Goal: Task Accomplishment & Management: Use online tool/utility

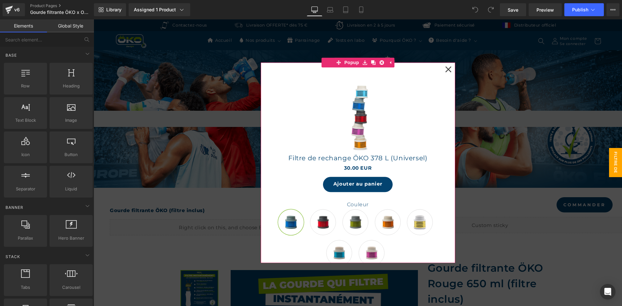
click at [445, 66] on icon at bounding box center [448, 69] width 6 height 6
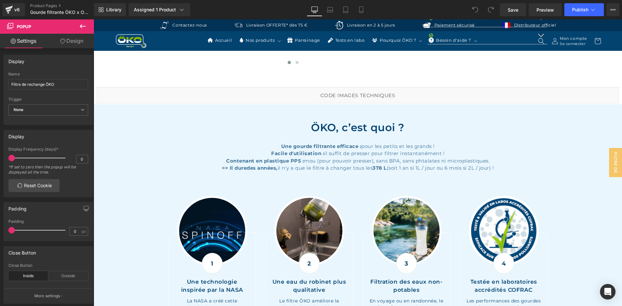
scroll to position [680, 0]
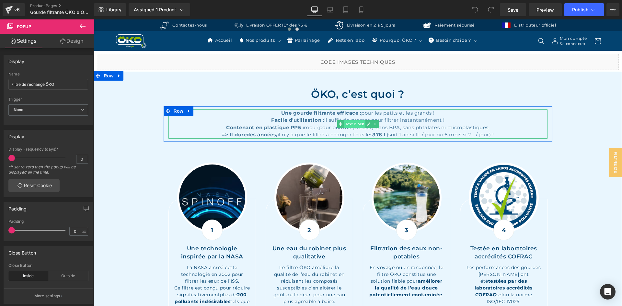
click at [355, 124] on span "Text Block" at bounding box center [354, 124] width 21 height 8
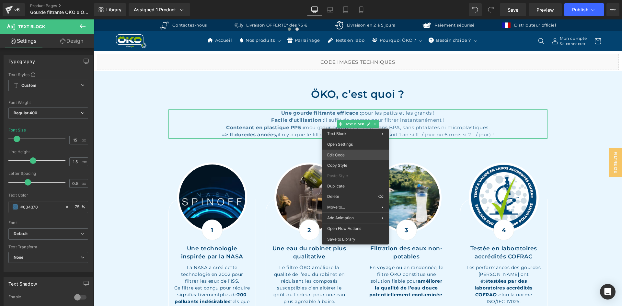
click at [337, 0] on div "Text Block You are previewing how the will restyle your page. You can not edit …" at bounding box center [311, 0] width 622 height 0
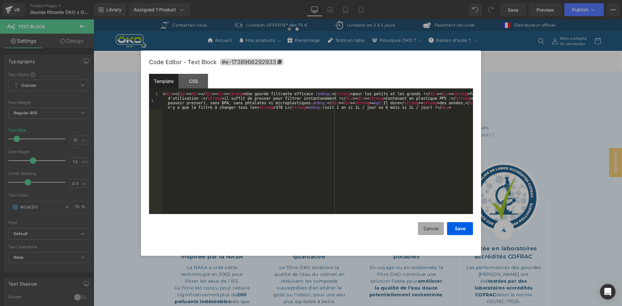
click at [426, 228] on button "Cancel" at bounding box center [431, 228] width 26 height 13
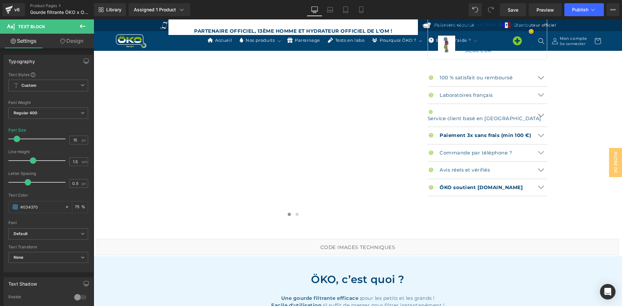
scroll to position [615, 0]
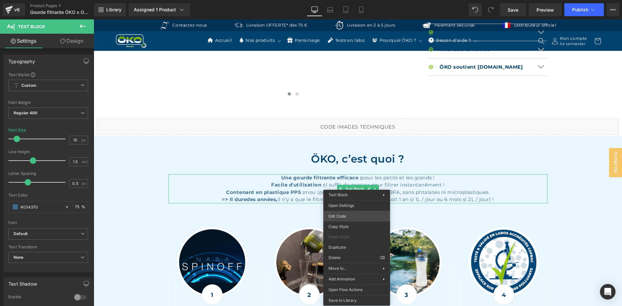
click at [347, 0] on div "Text Block You are previewing how the will restyle your page. You can not edit …" at bounding box center [311, 0] width 622 height 0
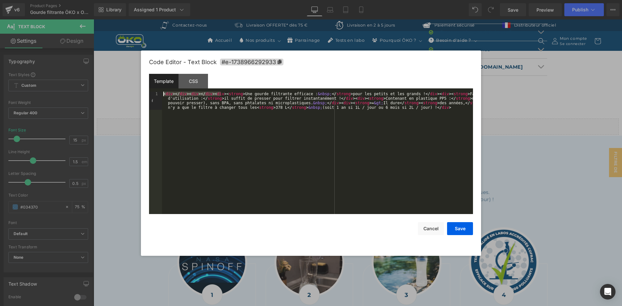
drag, startPoint x: 221, startPoint y: 94, endPoint x: 126, endPoint y: 89, distance: 94.3
click at [126, 89] on body "Text Block You are previewing how the will restyle your page. You can not edit …" at bounding box center [311, 153] width 622 height 306
click at [223, 93] on div "< div > </ div > < div > </ div > < div > < strong > Une gourde filtrante effic…" at bounding box center [317, 171] width 311 height 159
drag, startPoint x: 221, startPoint y: 94, endPoint x: 94, endPoint y: 85, distance: 126.7
click at [94, 85] on body "Text Block You are previewing how the will restyle your page. You can not edit …" at bounding box center [311, 153] width 622 height 306
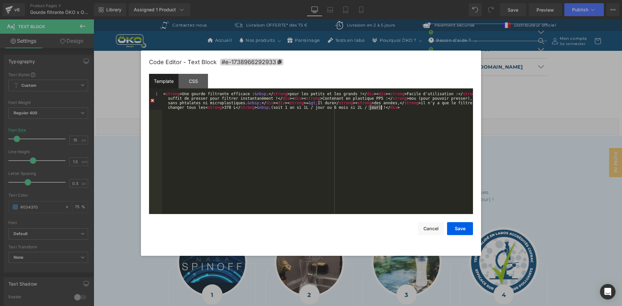
drag, startPoint x: 368, startPoint y: 107, endPoint x: 422, endPoint y: 107, distance: 53.4
click at [422, 107] on div "< strong > Une gourde filtrante efficace : &nbsp; </ strong > pour les petits e…" at bounding box center [317, 171] width 311 height 159
click at [462, 231] on button "Save" at bounding box center [460, 228] width 26 height 13
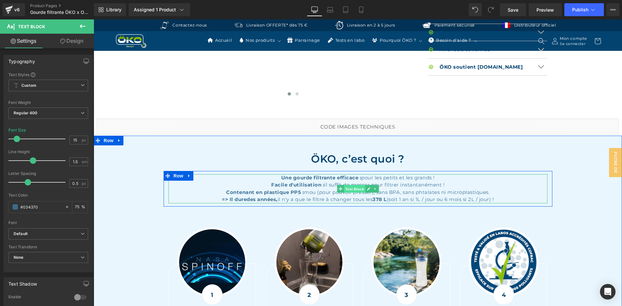
click at [344, 189] on span "Text Block" at bounding box center [354, 189] width 21 height 8
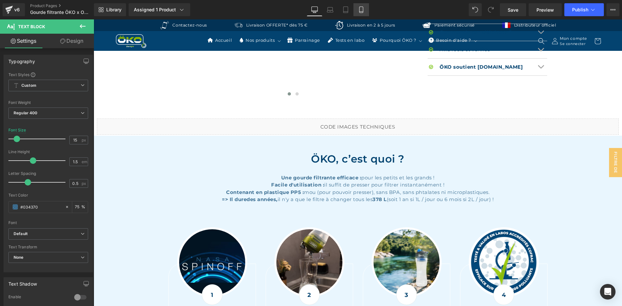
click at [367, 10] on link "Mobile" at bounding box center [361, 9] width 16 height 13
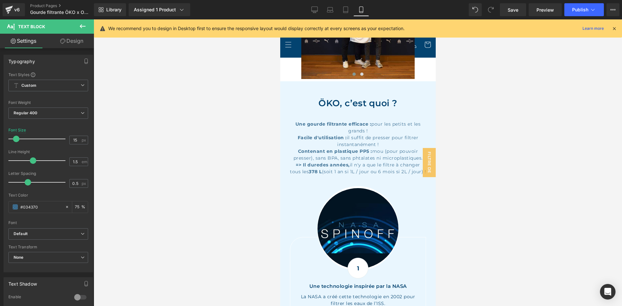
scroll to position [896, 0]
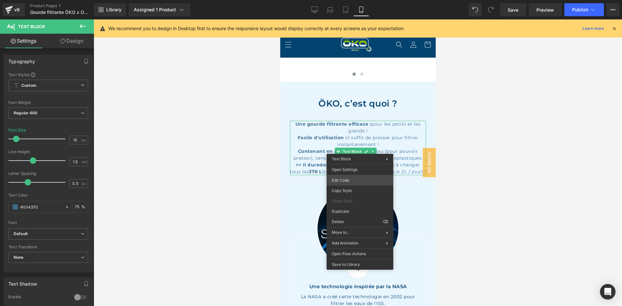
click at [357, 0] on div "Text Block You are previewing how the will restyle your page. You can not edit …" at bounding box center [311, 0] width 622 height 0
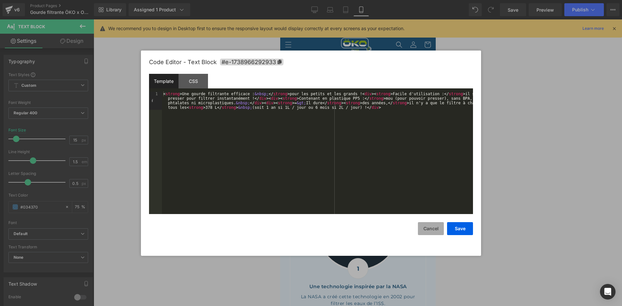
click at [442, 227] on button "Cancel" at bounding box center [431, 228] width 26 height 13
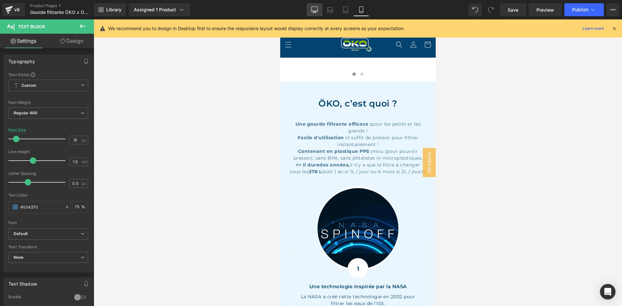
click at [313, 7] on icon at bounding box center [314, 9] width 6 height 6
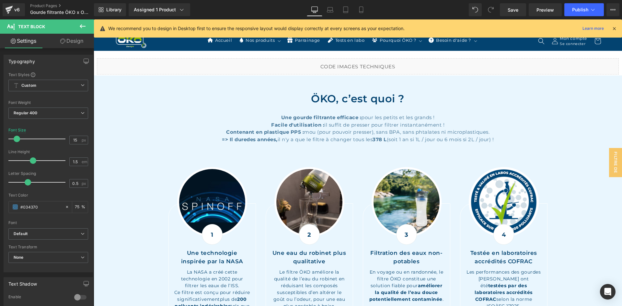
scroll to position [673, 0]
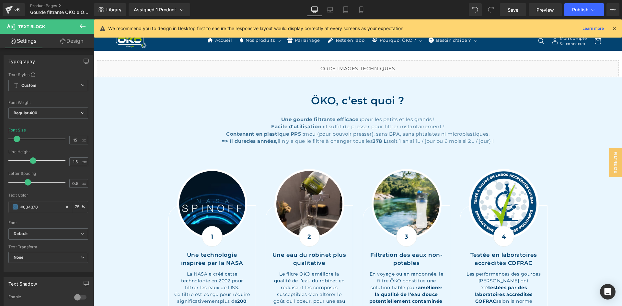
click at [614, 29] on icon at bounding box center [614, 29] width 6 height 6
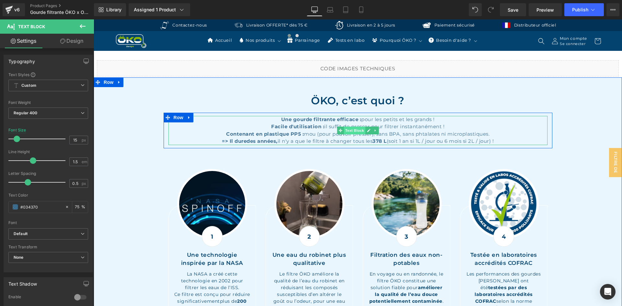
click at [353, 130] on span "Text Block" at bounding box center [354, 131] width 21 height 8
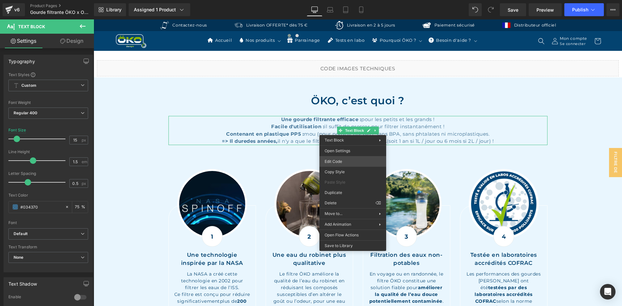
click at [361, 0] on div "Text Block You are previewing how the will restyle your page. You can not edit …" at bounding box center [311, 0] width 622 height 0
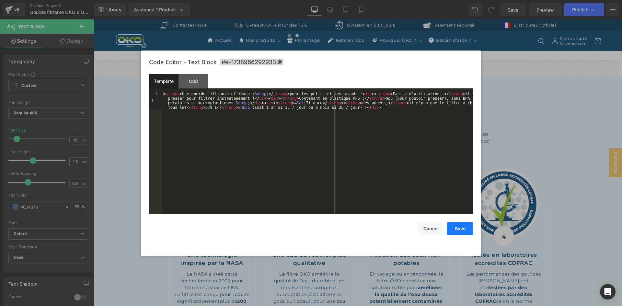
click at [463, 224] on button "Save" at bounding box center [460, 228] width 26 height 13
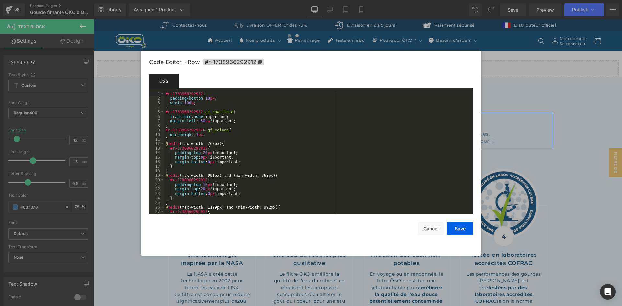
click at [171, 0] on div "Text Block You are previewing how the will restyle your page. You can not edit …" at bounding box center [311, 0] width 622 height 0
click at [429, 230] on button "Cancel" at bounding box center [431, 228] width 26 height 13
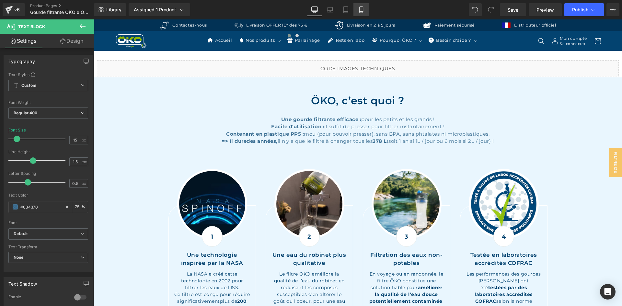
click at [362, 8] on icon at bounding box center [361, 9] width 6 height 6
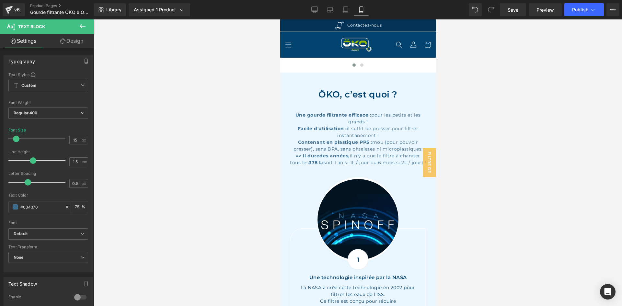
scroll to position [896, 0]
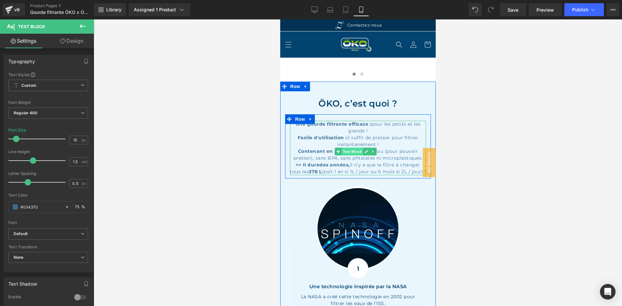
click at [356, 148] on span "Text Block" at bounding box center [351, 152] width 21 height 8
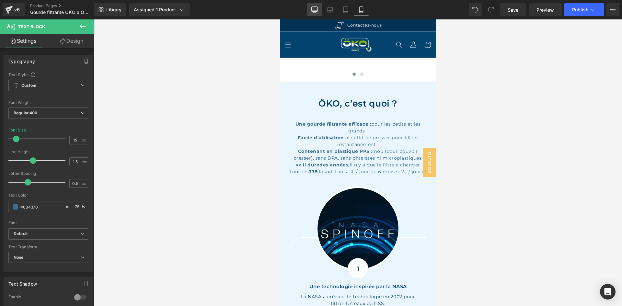
click at [316, 9] on icon at bounding box center [314, 9] width 6 height 6
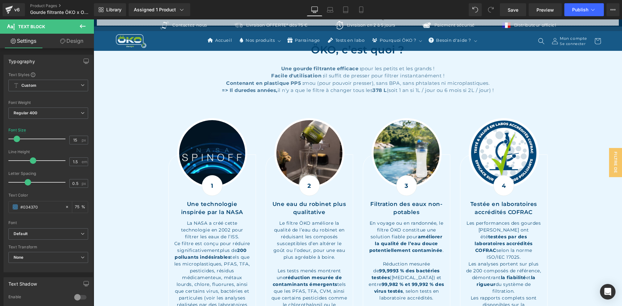
scroll to position [738, 0]
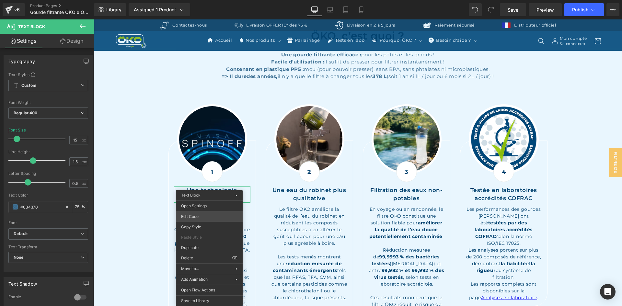
click at [206, 0] on div "Text Block You are previewing how the will restyle your page. You can not edit …" at bounding box center [311, 0] width 622 height 0
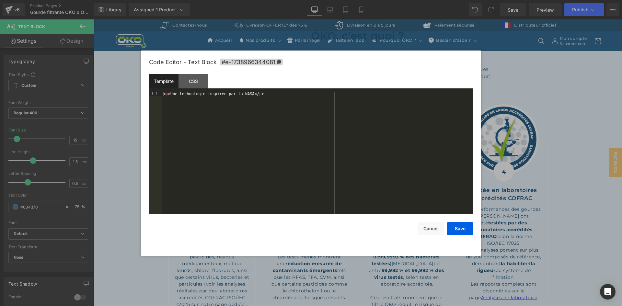
click at [200, 91] on div "Template CSS" at bounding box center [311, 83] width 324 height 18
click at [200, 87] on div "CSS" at bounding box center [192, 81] width 29 height 15
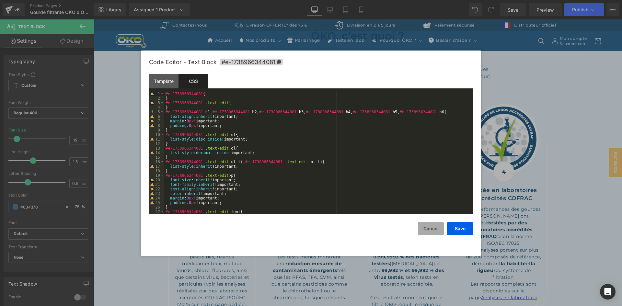
click at [440, 230] on button "Cancel" at bounding box center [431, 228] width 26 height 13
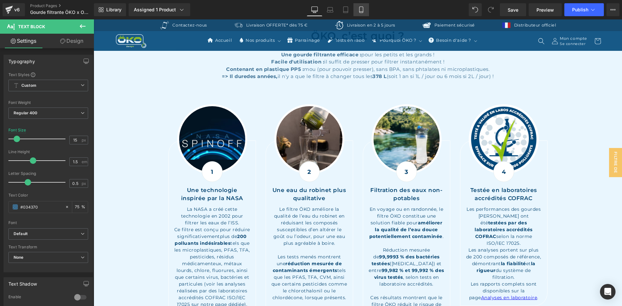
click at [357, 12] on link "Mobile" at bounding box center [361, 9] width 16 height 13
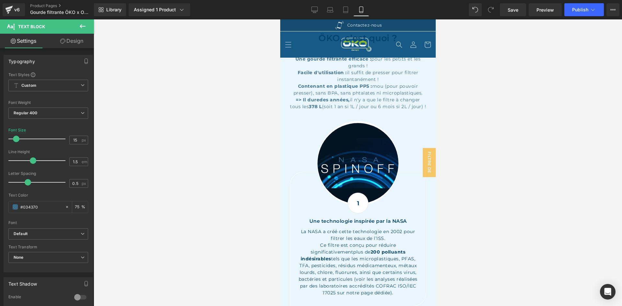
scroll to position [961, 0]
click at [312, 9] on icon at bounding box center [314, 9] width 6 height 5
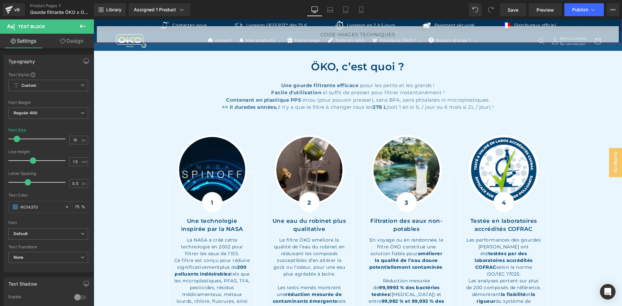
scroll to position [739, 0]
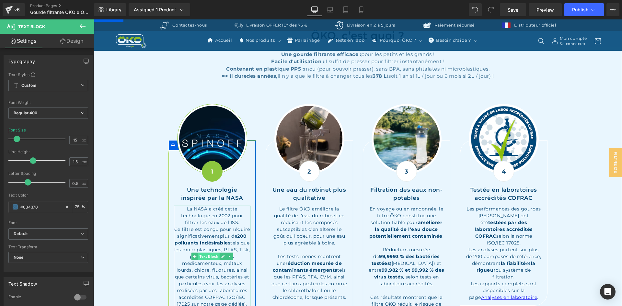
click at [209, 257] on span "Text Block" at bounding box center [208, 257] width 21 height 8
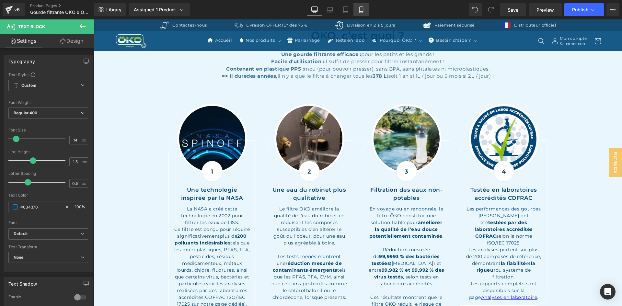
click at [364, 9] on icon at bounding box center [361, 9] width 6 height 6
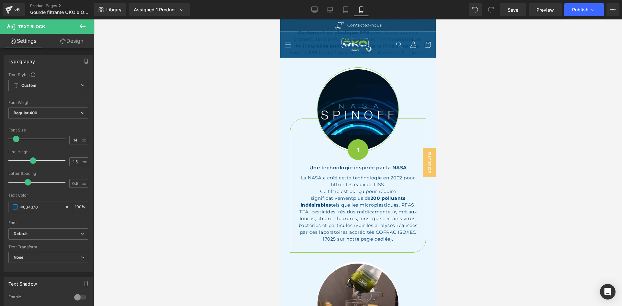
scroll to position [1006, 0]
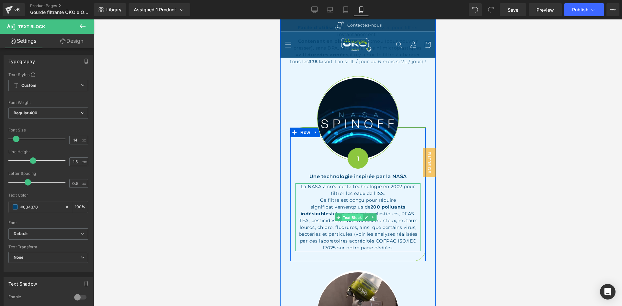
click at [351, 214] on span "Text Block" at bounding box center [351, 218] width 21 height 8
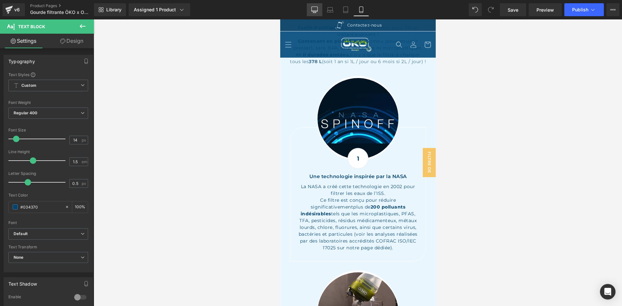
click at [309, 9] on link "Desktop" at bounding box center [315, 9] width 16 height 13
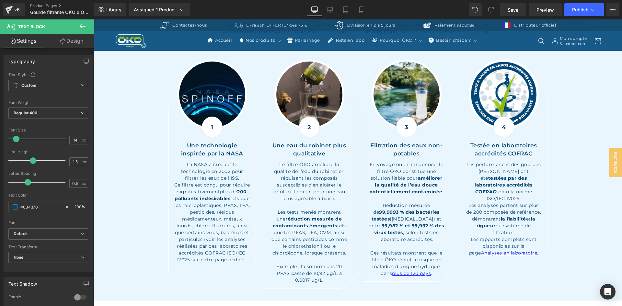
scroll to position [844, 0]
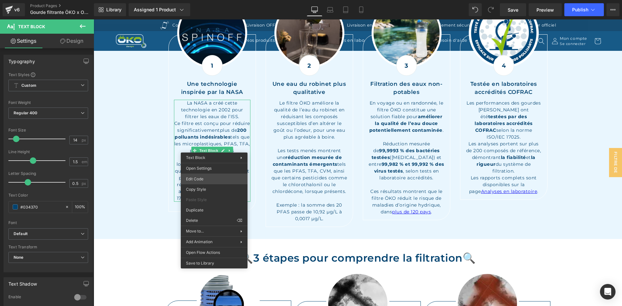
click at [207, 0] on div "Text Block You are previewing how the will restyle your page. You can not edit …" at bounding box center [311, 0] width 622 height 0
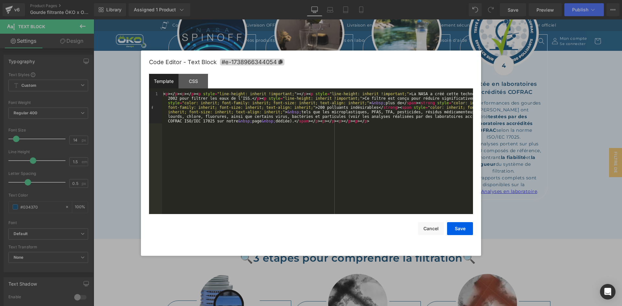
click at [388, 165] on div "< p > </ p > < p > </ p > < p style = "line-height: inherit !important;" > </ p…" at bounding box center [317, 185] width 311 height 186
drag, startPoint x: 296, startPoint y: 92, endPoint x: 137, endPoint y: 90, distance: 159.3
click at [137, 90] on body "Text Block You are previewing how the will restyle your page. You can not edit …" at bounding box center [311, 153] width 622 height 306
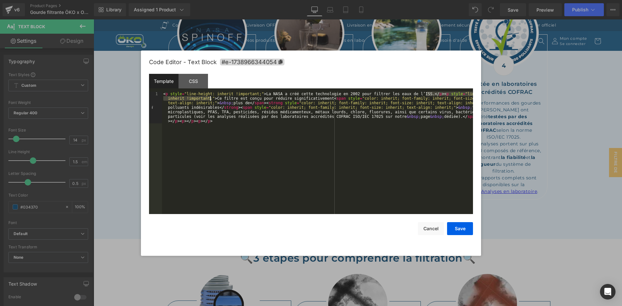
drag, startPoint x: 425, startPoint y: 93, endPoint x: 210, endPoint y: 97, distance: 215.4
click at [210, 97] on div "< p style = "line-height: inherit !important;" > La NASA a créé cette technolog…" at bounding box center [317, 185] width 311 height 186
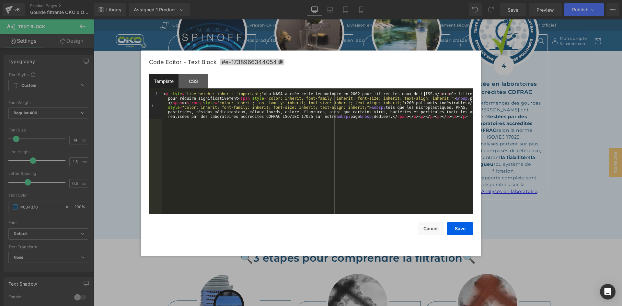
click at [420, 94] on div "< p style = "line-height: inherit !important;" > La NASA a créé cette technolog…" at bounding box center [317, 180] width 311 height 177
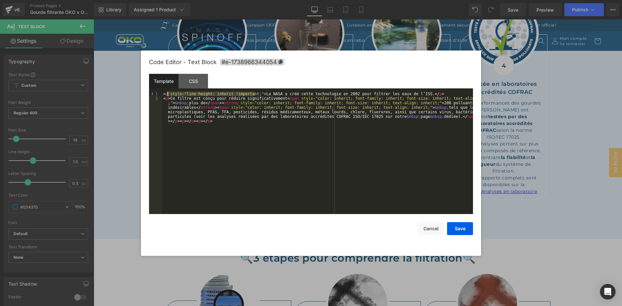
drag, startPoint x: 256, startPoint y: 93, endPoint x: 168, endPoint y: 93, distance: 87.4
click at [168, 93] on div "< p style = "line-height: inherit !important;" > La NASA a créé cette technolog…" at bounding box center [317, 169] width 311 height 154
drag, startPoint x: 288, startPoint y: 98, endPoint x: 172, endPoint y: 101, distance: 115.6
click at [172, 101] on div "< p > La NASA a créé cette technologie en 2002 pour filtrer les eaux de l’ISS. …" at bounding box center [317, 169] width 311 height 154
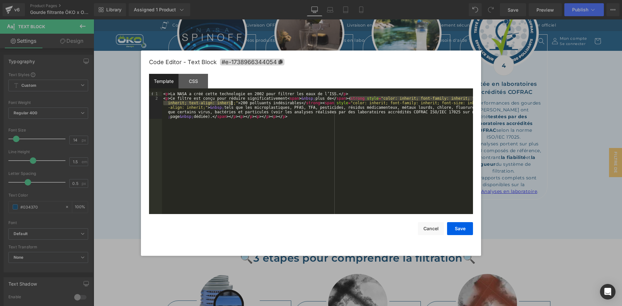
drag, startPoint x: 350, startPoint y: 98, endPoint x: 231, endPoint y: 103, distance: 118.6
click at [231, 103] on div "< p > La NASA a créé cette technologie en 2002 pour filtrer les eaux de l’ISS. …" at bounding box center [317, 167] width 311 height 150
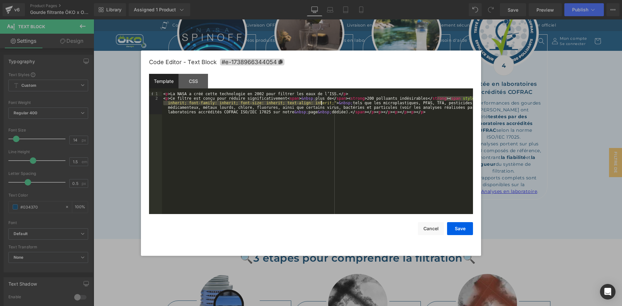
drag, startPoint x: 437, startPoint y: 98, endPoint x: 322, endPoint y: 103, distance: 115.7
click at [322, 103] on div "< p > La NASA a créé cette technologie en 2002 pour filtrer les eaux de l’ISS. …" at bounding box center [317, 164] width 311 height 145
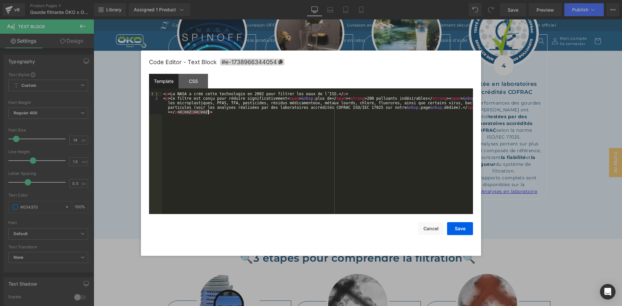
drag, startPoint x: 177, startPoint y: 113, endPoint x: 240, endPoint y: 114, distance: 62.2
click at [240, 114] on div "< p > La NASA a créé cette technologie en 2002 pour filtrer les eaux de l’ISS. …" at bounding box center [317, 164] width 311 height 145
drag, startPoint x: 460, startPoint y: 108, endPoint x: 468, endPoint y: 115, distance: 10.2
click at [468, 115] on div "< p > La NASA a créé cette technologie en 2002 pour filtrer les eaux de l’ISS. …" at bounding box center [317, 164] width 311 height 145
click at [465, 230] on button "Save" at bounding box center [460, 228] width 26 height 13
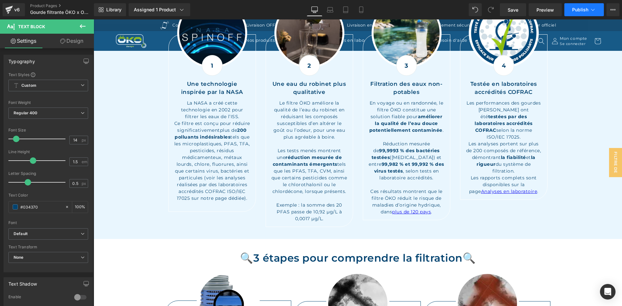
click at [583, 8] on span "Publish" at bounding box center [580, 9] width 16 height 5
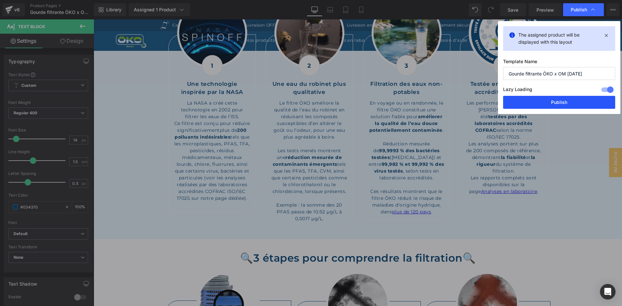
click at [589, 104] on button "Publish" at bounding box center [559, 102] width 112 height 13
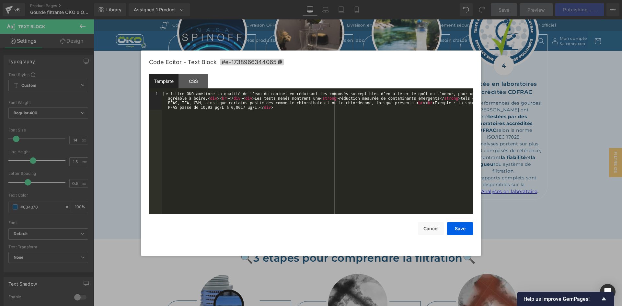
click at [286, 0] on div "Text Block You are previewing how the will restyle your page. You can not edit …" at bounding box center [311, 0] width 622 height 0
click at [434, 232] on button "Cancel" at bounding box center [431, 228] width 26 height 13
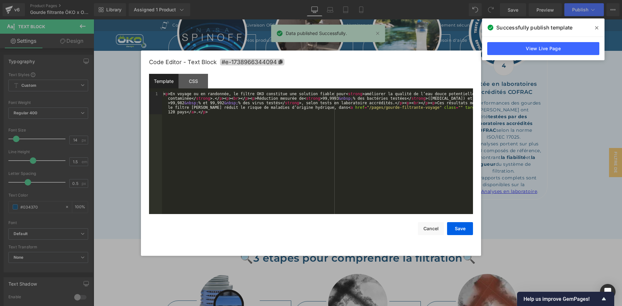
click at [383, 0] on div "Text Block You are previewing how the will restyle your page. You can not edit …" at bounding box center [311, 0] width 622 height 0
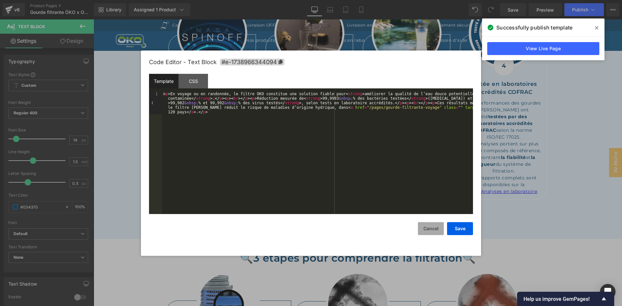
click at [422, 229] on button "Cancel" at bounding box center [431, 228] width 26 height 13
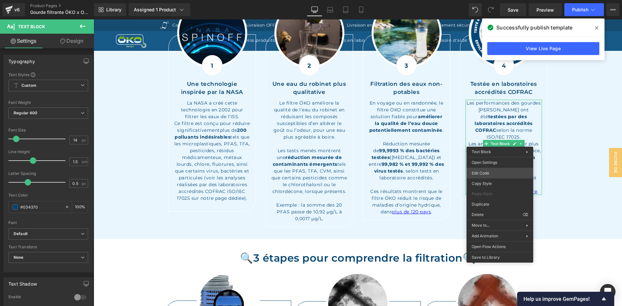
click at [483, 172] on body "Text Block You are previewing how the will restyle your page. You can not edit …" at bounding box center [311, 153] width 622 height 306
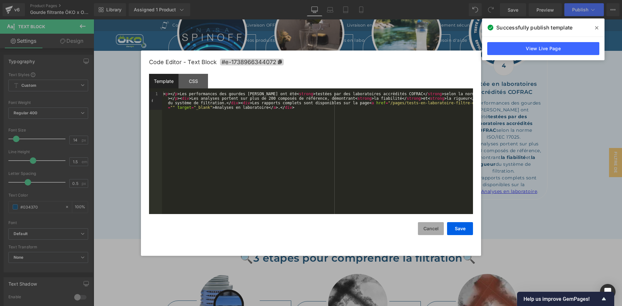
click at [435, 229] on button "Cancel" at bounding box center [431, 228] width 26 height 13
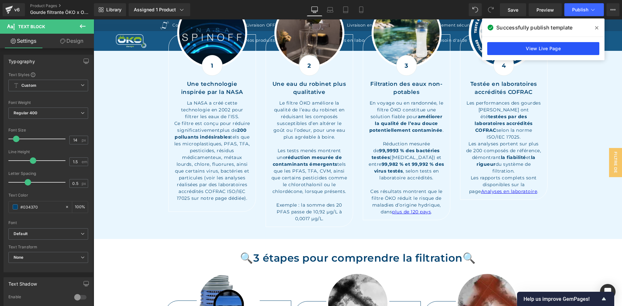
click at [564, 45] on link "View Live Page" at bounding box center [543, 48] width 112 height 13
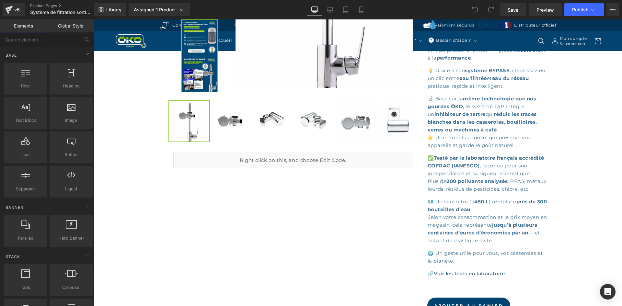
scroll to position [227, 0]
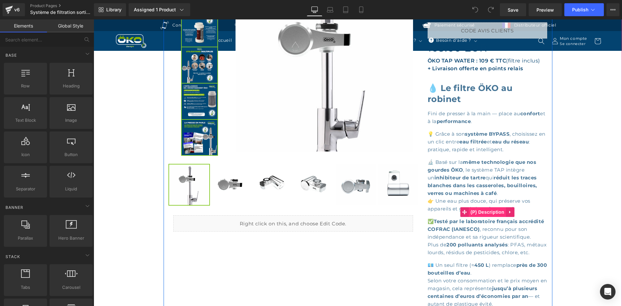
click at [481, 217] on span "(P) Description" at bounding box center [487, 212] width 37 height 10
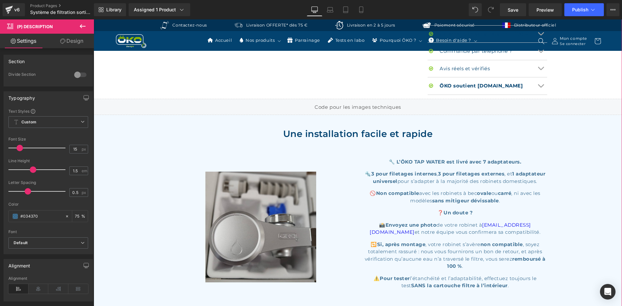
scroll to position [648, 0]
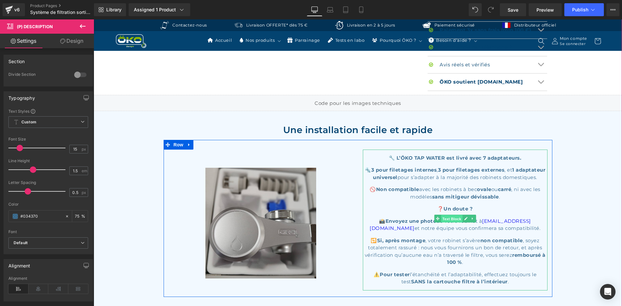
click at [445, 220] on span "Text Block" at bounding box center [451, 219] width 21 height 8
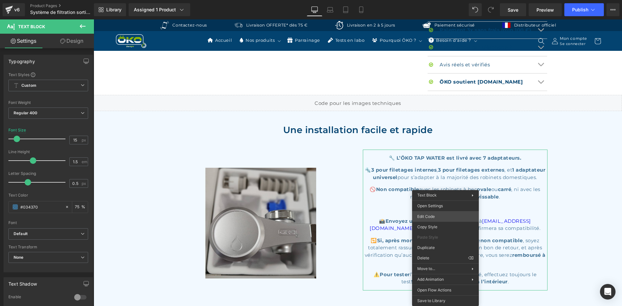
click at [426, 0] on div "Text Block You are previewing how the will restyle your page. You can not edit …" at bounding box center [311, 0] width 622 height 0
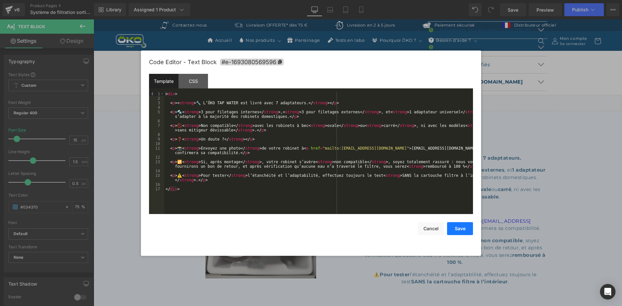
click at [449, 227] on button "Save" at bounding box center [460, 228] width 26 height 13
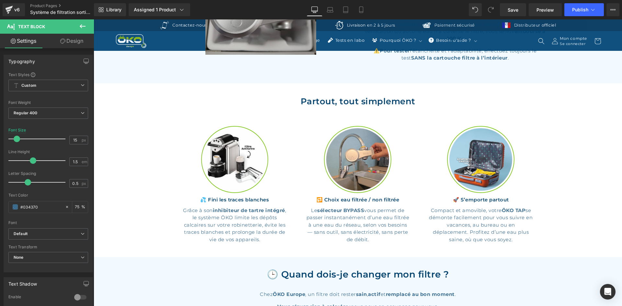
scroll to position [874, 0]
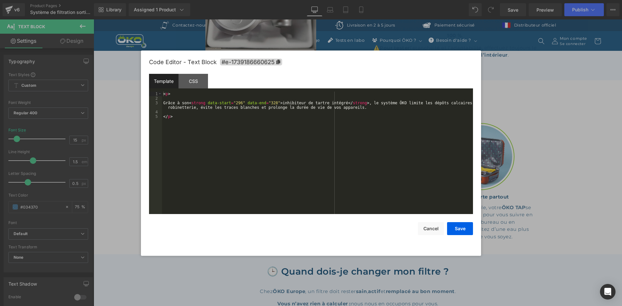
click at [222, 0] on div "Text Block You are previewing how the will restyle your page. You can not edit …" at bounding box center [311, 0] width 622 height 0
drag, startPoint x: 272, startPoint y: 102, endPoint x: 207, endPoint y: 104, distance: 65.8
click at [207, 104] on div "< p > Grâce à son < strong data-start = "296" data-end = "328" > inhibiteur de …" at bounding box center [317, 157] width 311 height 131
click at [455, 226] on button "Save" at bounding box center [460, 228] width 26 height 13
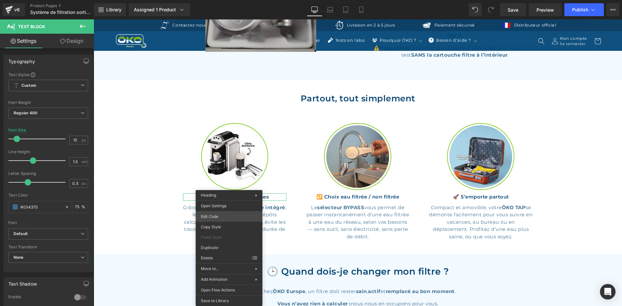
click at [229, 0] on div "Text Block You are previewing how the will restyle your page. You can not edit …" at bounding box center [311, 0] width 622 height 0
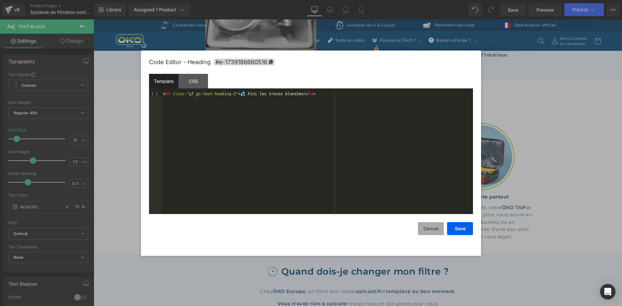
click at [435, 230] on button "Cancel" at bounding box center [431, 228] width 26 height 13
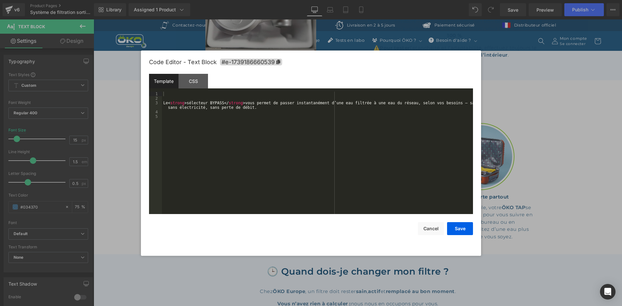
click at [353, 0] on div "Text Block You are previewing how the will restyle your page. You can not edit …" at bounding box center [311, 0] width 622 height 0
click at [458, 230] on button "Save" at bounding box center [460, 228] width 26 height 13
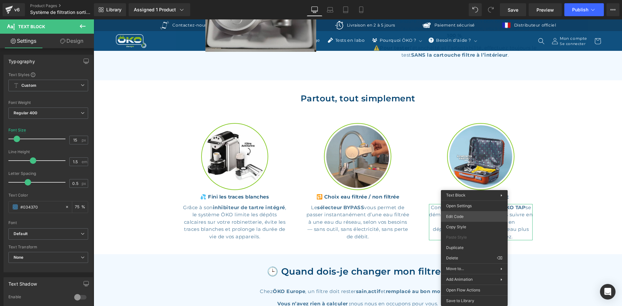
click at [469, 0] on div "Text Block You are previewing how the will restyle your page. You can not edit …" at bounding box center [311, 0] width 622 height 0
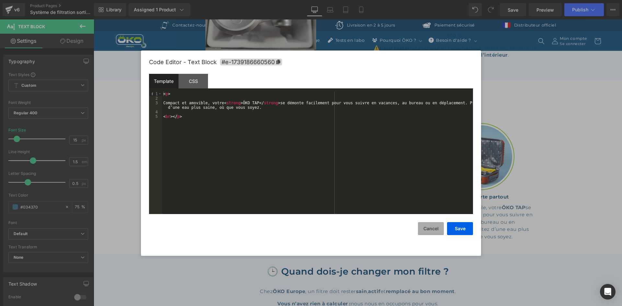
click at [435, 227] on button "Cancel" at bounding box center [431, 228] width 26 height 13
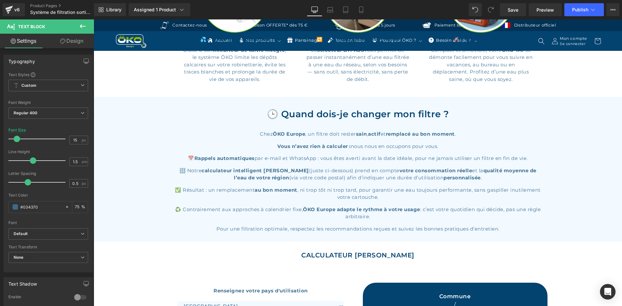
scroll to position [1036, 0]
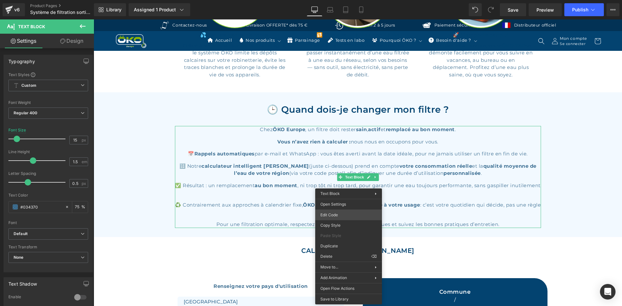
click at [337, 0] on div "Text Block You are previewing how the will restyle your page. You can not edit …" at bounding box center [311, 0] width 622 height 0
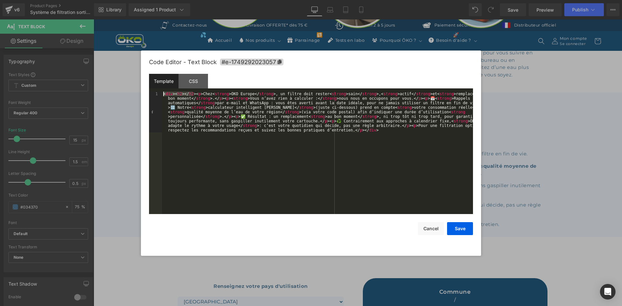
drag, startPoint x: 193, startPoint y: 92, endPoint x: 149, endPoint y: 91, distance: 44.0
click at [149, 92] on pre "1 < div > < h2 > </ h2 > < p > Chez < strong > ÖKO Europe </ strong > , un filt…" at bounding box center [311, 153] width 324 height 122
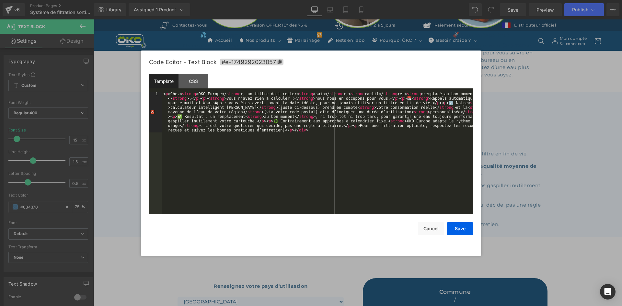
drag, startPoint x: 283, startPoint y: 131, endPoint x: 316, endPoint y: 134, distance: 33.2
click at [316, 134] on div "< p > Chez < strong > ÖKO Europe </ strong > , un filtre doit rester < strong >…" at bounding box center [317, 194] width 311 height 204
click at [465, 221] on div "Save Cancel" at bounding box center [311, 224] width 324 height 21
click at [465, 226] on button "Save" at bounding box center [460, 228] width 26 height 13
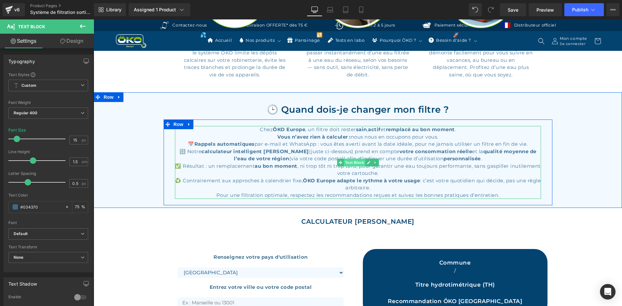
click at [351, 166] on span "Text Block" at bounding box center [354, 163] width 21 height 8
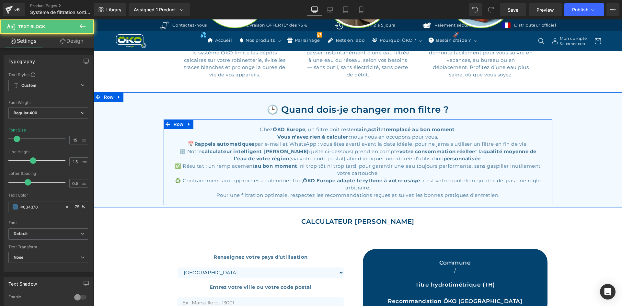
click at [303, 157] on p "🔢 Notre calculateur intelligent ÖKO TAP (juste ci-dessous) prend en compte votr…" at bounding box center [358, 155] width 366 height 15
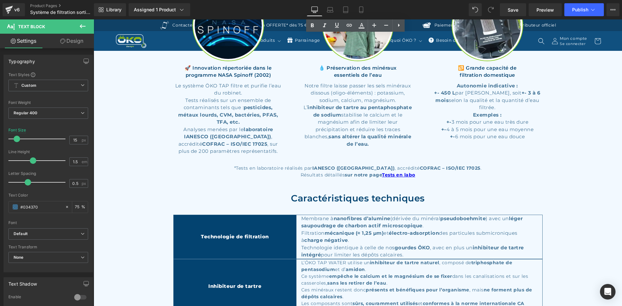
scroll to position [1522, 0]
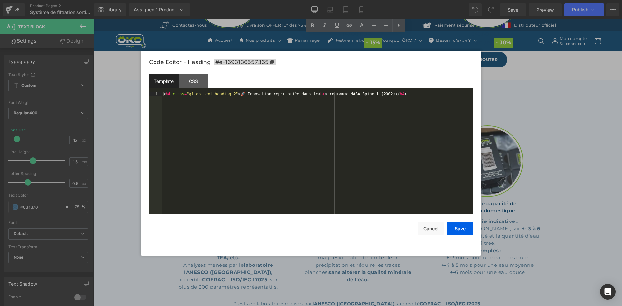
click at [221, 0] on div "Text Block You are previewing how the will restyle your page. You can not edit …" at bounding box center [311, 0] width 622 height 0
click at [423, 229] on button "Cancel" at bounding box center [431, 228] width 26 height 13
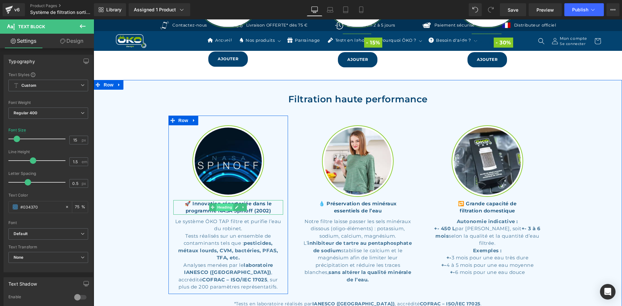
click at [225, 211] on span "Heading" at bounding box center [224, 207] width 17 height 8
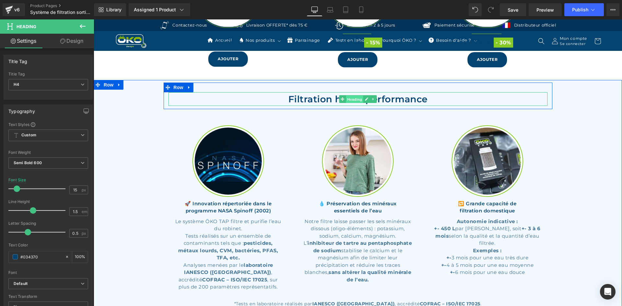
click at [351, 103] on span "Heading" at bounding box center [353, 99] width 17 height 8
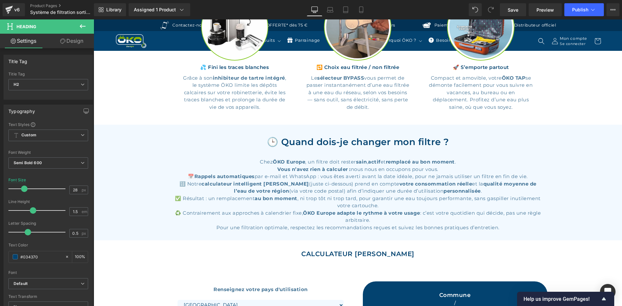
scroll to position [842, 0]
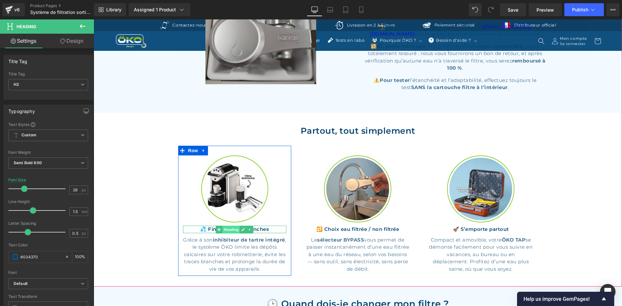
click at [232, 233] on span "Heading" at bounding box center [230, 230] width 17 height 8
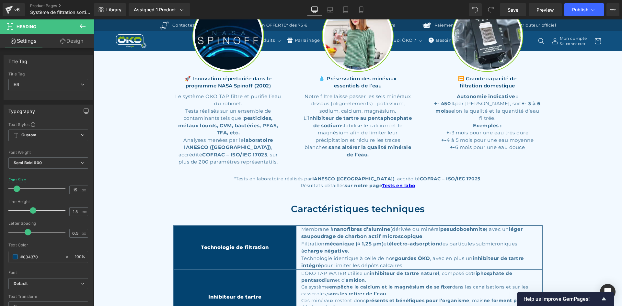
scroll to position [1651, 0]
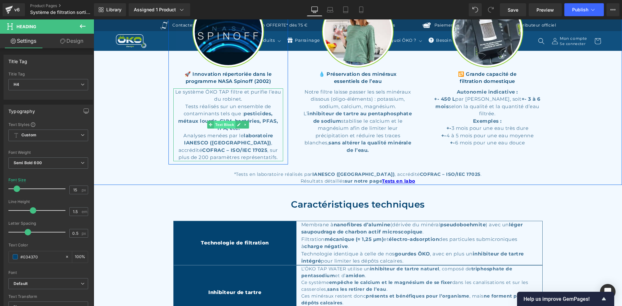
click at [228, 129] on span "Text Block" at bounding box center [224, 125] width 21 height 8
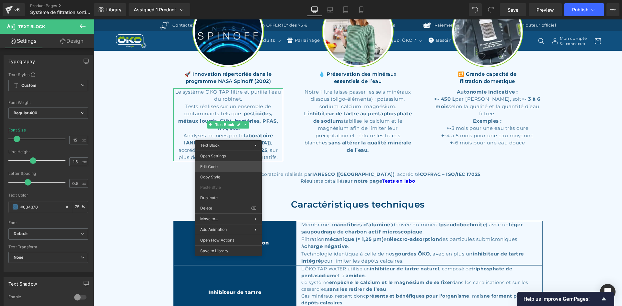
click at [230, 0] on div "Text Block You are previewing how the will restyle your page. You can not edit …" at bounding box center [311, 0] width 622 height 0
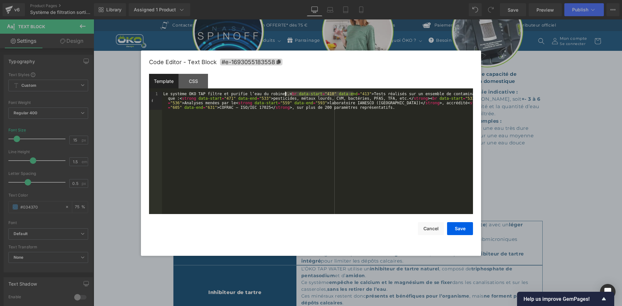
drag, startPoint x: 354, startPoint y: 93, endPoint x: 285, endPoint y: 94, distance: 68.3
click at [285, 94] on div "Le système ÖKO TAP filtre et purifie l’eau du robinet. < br data-start = "410" …" at bounding box center [317, 171] width 311 height 159
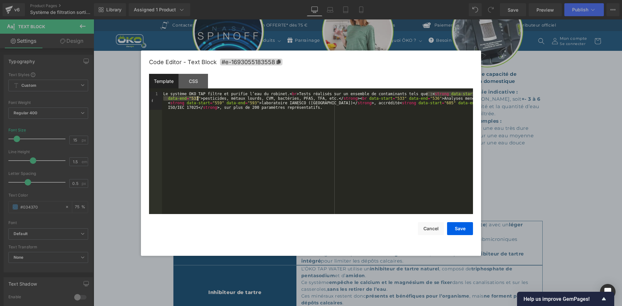
drag, startPoint x: 426, startPoint y: 94, endPoint x: 197, endPoint y: 99, distance: 229.3
click at [197, 99] on div "Le système ÖKO TAP filtre et purifie l’eau du robinet. < br > Tests réalisés su…" at bounding box center [317, 171] width 311 height 159
drag, startPoint x: 277, startPoint y: 100, endPoint x: 343, endPoint y: 98, distance: 66.4
click at [343, 98] on div "Le système ÖKO TAP filtre et purifie l’eau du robinet. < br > Tests réalisés su…" at bounding box center [317, 171] width 311 height 159
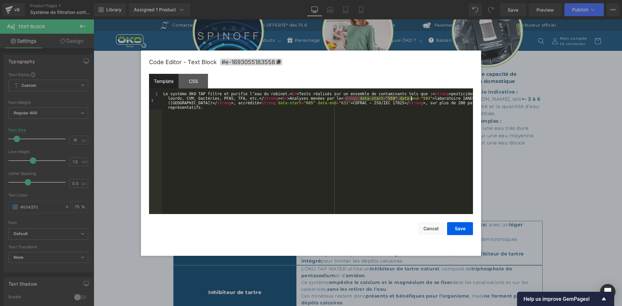
drag, startPoint x: 344, startPoint y: 98, endPoint x: 411, endPoint y: 99, distance: 66.4
click at [411, 99] on div "Le système ÖKO TAP filtre et purifie l’eau du robinet. < br > Tests réalisés su…" at bounding box center [317, 171] width 311 height 159
drag, startPoint x: 168, startPoint y: 103, endPoint x: 232, endPoint y: 103, distance: 64.1
click at [232, 103] on div "Le système ÖKO TAP filtre et purifie l’eau du robinet. < br > Tests réalisés su…" at bounding box center [317, 167] width 311 height 150
click at [460, 231] on button "Save" at bounding box center [460, 228] width 26 height 13
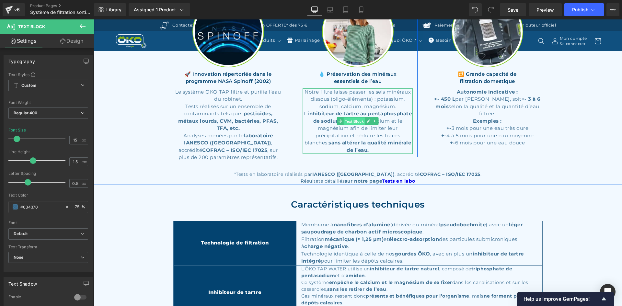
click at [350, 125] on span "Text Block" at bounding box center [354, 122] width 21 height 8
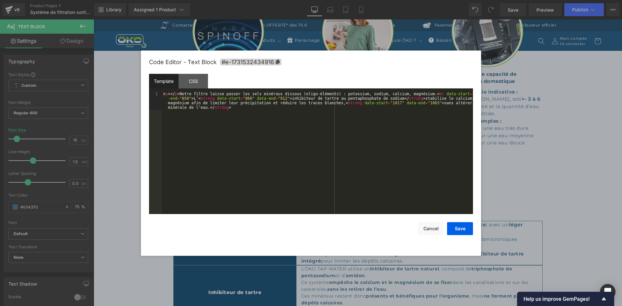
click at [355, 0] on div "Text Block You are previewing how the will restyle your page. You can not edit …" at bounding box center [311, 0] width 622 height 0
drag, startPoint x: 422, startPoint y: 94, endPoint x: 189, endPoint y: 97, distance: 232.5
click at [189, 97] on div "< p > </ p > Notre filtre laisse passer les sels minéraux dissous (oligo-élémen…" at bounding box center [317, 171] width 311 height 159
drag, startPoint x: 441, startPoint y: 93, endPoint x: 212, endPoint y: 97, distance: 229.6
click at [212, 97] on div "< p > </ p > Notre filtre laisse passer les sels minéraux dissous (oligo-élémen…" at bounding box center [317, 167] width 311 height 150
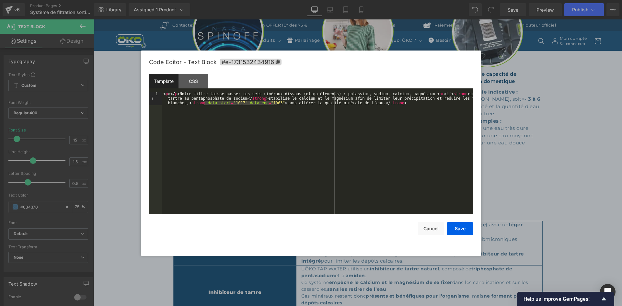
drag, startPoint x: 204, startPoint y: 104, endPoint x: 276, endPoint y: 103, distance: 71.9
click at [276, 103] on div "< p > </ p > Notre filtre laisse passer les sels minéraux dissous (oligo-élémen…" at bounding box center [317, 167] width 311 height 150
click at [459, 227] on button "Save" at bounding box center [460, 228] width 26 height 13
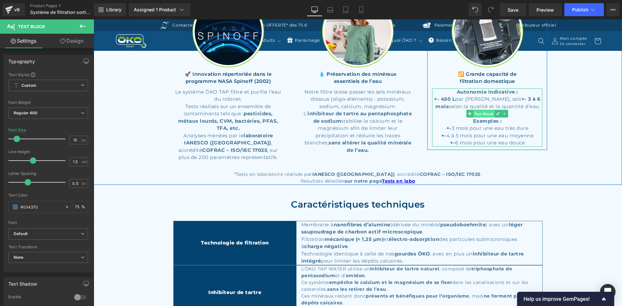
click at [478, 118] on span "Text Block" at bounding box center [483, 114] width 21 height 8
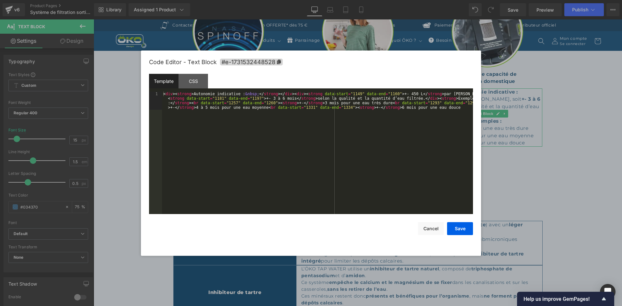
click at [471, 0] on div "Text Block You are previewing how the will restyle your page. You can not edit …" at bounding box center [311, 0] width 622 height 0
drag, startPoint x: 309, startPoint y: 94, endPoint x: 380, endPoint y: 95, distance: 71.2
click at [380, 95] on div "< div > < strong > Autonomie indicative : &nbsp; </ strong > </ div > < div > <…" at bounding box center [317, 171] width 311 height 159
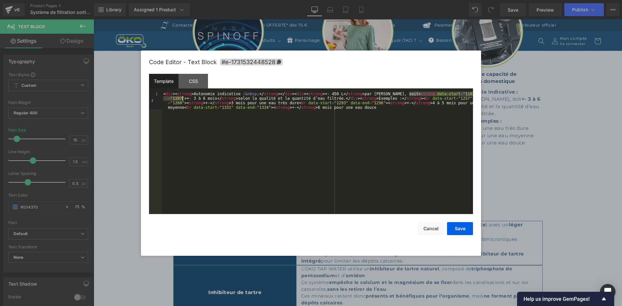
drag, startPoint x: 408, startPoint y: 94, endPoint x: 182, endPoint y: 100, distance: 226.4
click at [182, 100] on div "< div > < strong > Autonomie indicative : &nbsp; </ strong > </ div > < div > <…" at bounding box center [317, 171] width 311 height 159
click at [329, 100] on div "< div > < strong > Autonomie indicative : &nbsp; </ strong > </ div > < div > <…" at bounding box center [317, 171] width 311 height 159
click at [330, 100] on div "< div > < strong > Autonomie indicative : &nbsp; </ strong > </ div > < div > <…" at bounding box center [317, 153] width 311 height 122
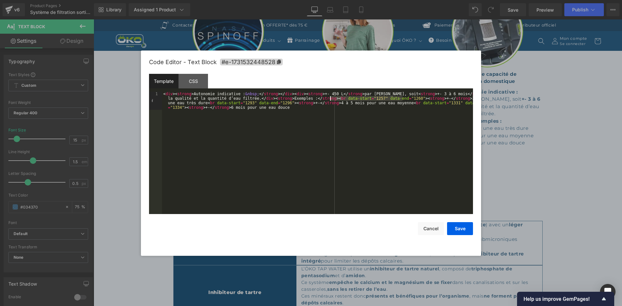
drag, startPoint x: 403, startPoint y: 99, endPoint x: 330, endPoint y: 100, distance: 73.5
click at [330, 100] on div "< div > < strong > Autonomie indicative : &nbsp; </ strong > </ div > < div > <…" at bounding box center [317, 171] width 311 height 159
drag, startPoint x: 443, startPoint y: 97, endPoint x: 217, endPoint y: 104, distance: 226.4
click at [217, 104] on div "< div > < strong > Autonomie indicative : &nbsp; </ strong > </ div > < div > <…" at bounding box center [317, 171] width 311 height 159
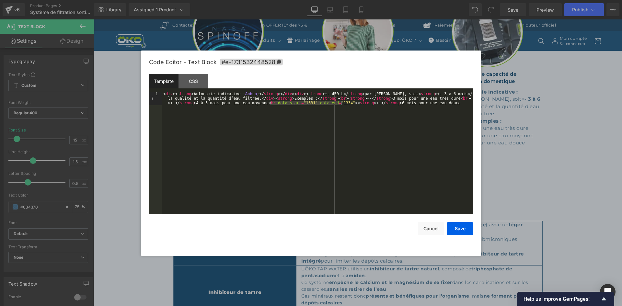
drag, startPoint x: 270, startPoint y: 103, endPoint x: 340, endPoint y: 103, distance: 69.9
click at [340, 103] on div "< div > < strong > Autonomie indicative : &nbsp; </ strong > </ div > < div > <…" at bounding box center [317, 167] width 311 height 150
click at [458, 227] on button "Save" at bounding box center [460, 228] width 26 height 13
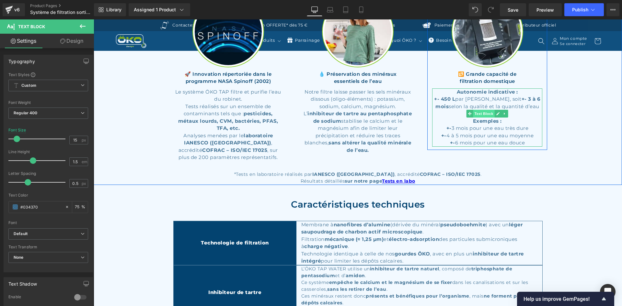
click at [477, 118] on span "Text Block" at bounding box center [483, 114] width 21 height 8
click at [485, 82] on span "Heading" at bounding box center [483, 78] width 17 height 8
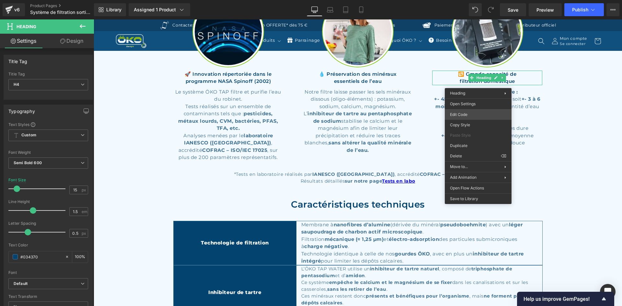
click at [465, 0] on div "Heading You are previewing how the will restyle your page. You can not edit Ele…" at bounding box center [311, 0] width 622 height 0
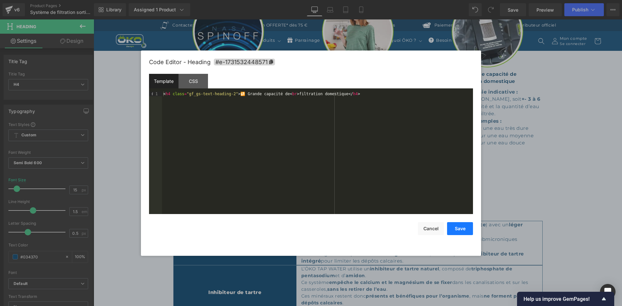
click at [453, 228] on button "Save" at bounding box center [460, 228] width 26 height 13
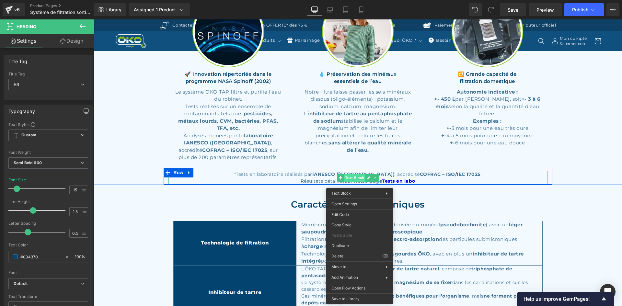
click at [358, 184] on div "*Tests en laboratoire réalisés par [PERSON_NAME] ([GEOGRAPHIC_DATA]) , accrédit…" at bounding box center [357, 178] width 379 height 14
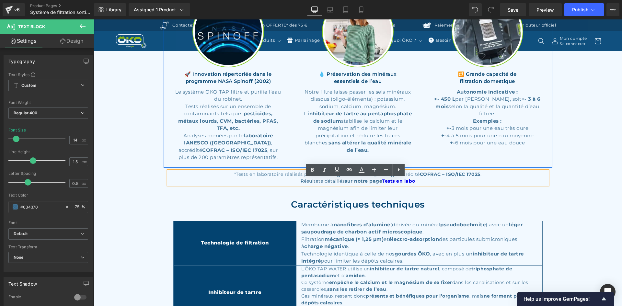
click at [512, 168] on div "Image 🚀 Innovation répertoriée dans le programme NASA Spinoff (2002) Heading Le…" at bounding box center [358, 74] width 389 height 188
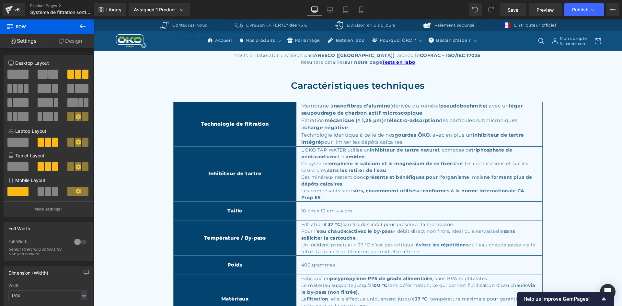
scroll to position [1781, 0]
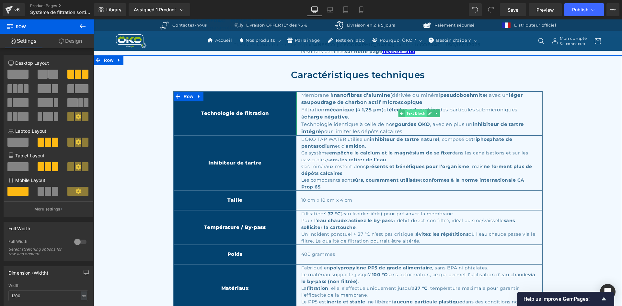
click at [407, 117] on span "Text Block" at bounding box center [415, 113] width 21 height 8
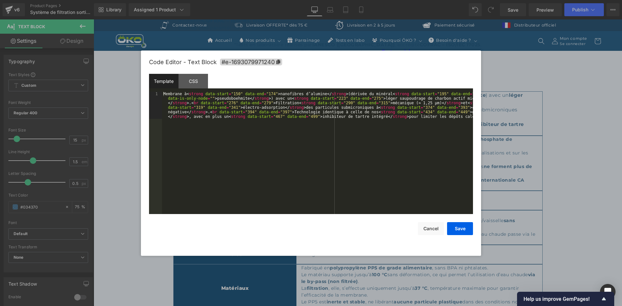
click at [399, 0] on div "Text Block You are previewing how the will restyle your page. You can not edit …" at bounding box center [311, 0] width 622 height 0
drag, startPoint x: 203, startPoint y: 95, endPoint x: 227, endPoint y: 92, distance: 23.9
click at [227, 92] on div "Membrane à < strong data-start = "150" data-end = "174" > nanofibres d’alumine …" at bounding box center [317, 180] width 311 height 177
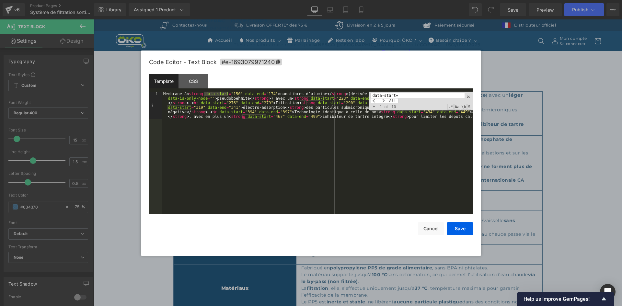
drag, startPoint x: 467, startPoint y: 96, endPoint x: 458, endPoint y: 97, distance: 8.8
click at [467, 96] on span at bounding box center [468, 97] width 5 height 5
click at [394, 114] on span "All" at bounding box center [396, 112] width 12 height 5
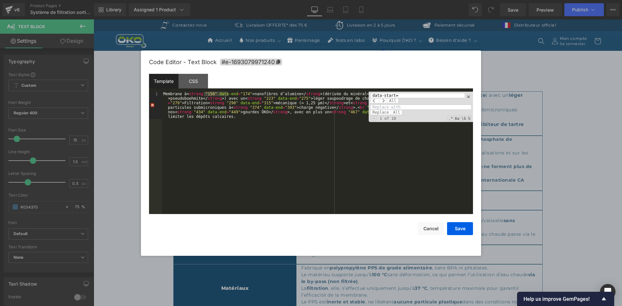
click at [224, 96] on div "Membrane à < strong "150" data-end = "174" > nanofibres d’alumine </ strong > (…" at bounding box center [317, 153] width 311 height 122
drag, startPoint x: 217, startPoint y: 93, endPoint x: 238, endPoint y: 95, distance: 21.5
click at [238, 95] on div "Membrane à < strong "150" data-end = "174" > nanofibres d’alumine </ strong > (…" at bounding box center [317, 180] width 311 height 177
type input "data-end=""
click at [394, 112] on span "All" at bounding box center [396, 112] width 12 height 5
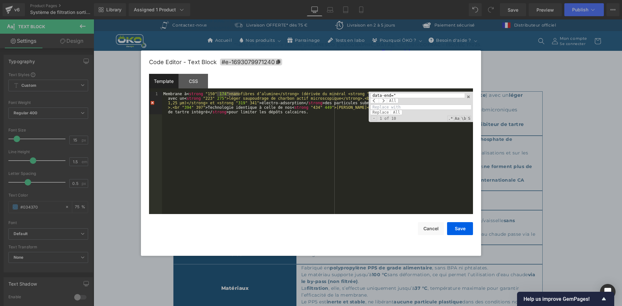
click at [241, 106] on div "Membrane à < strong "150" 174 ">nanofibres d’alumine</strong> (dérivée du minér…" at bounding box center [317, 176] width 311 height 168
click at [471, 97] on div "data-end=" All Replace All - 1 of 10 .* Aa \b S" at bounding box center [420, 107] width 104 height 30
click at [470, 97] on span at bounding box center [468, 97] width 5 height 5
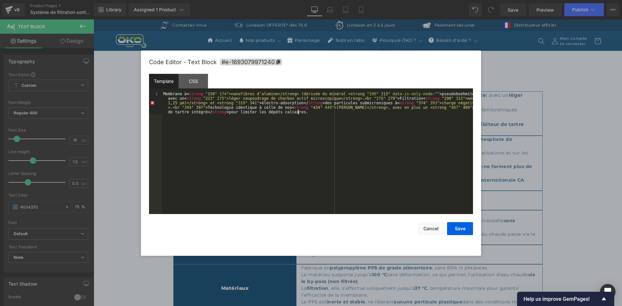
click at [344, 112] on div "Membrane à < strong "150" 174 ">nanofibres d’alumine</strong> (dérivée du minér…" at bounding box center [317, 176] width 311 height 168
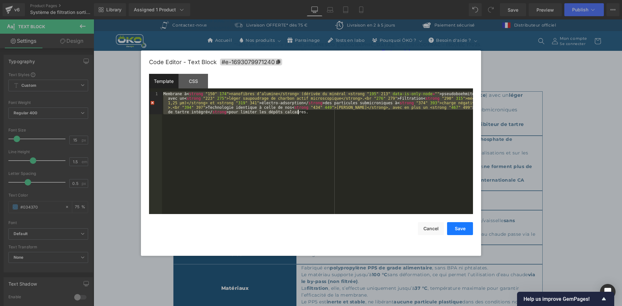
click at [455, 226] on button "Save" at bounding box center [460, 228] width 26 height 13
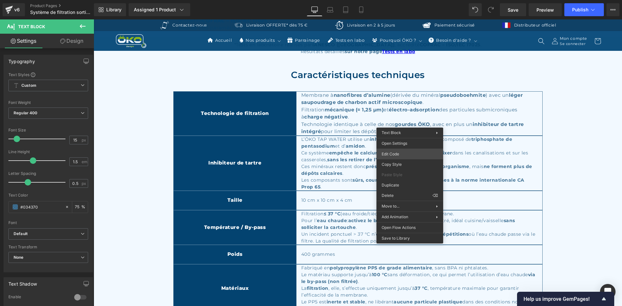
click at [394, 0] on div "Text Block You are previewing how the will restyle your page. You can not edit …" at bounding box center [311, 0] width 622 height 0
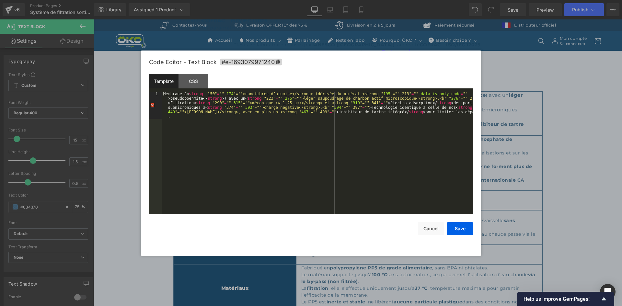
click at [238, 92] on div "Membrane à < strong "150" = "" 174 "="">nanofibres d’alumine</strong> (dérivée …" at bounding box center [317, 180] width 311 height 177
click at [203, 94] on div "Membrane à < strong "150" = "" 174 "="">nanofibres d’alumine</strong> (dérivée …" at bounding box center [317, 180] width 311 height 177
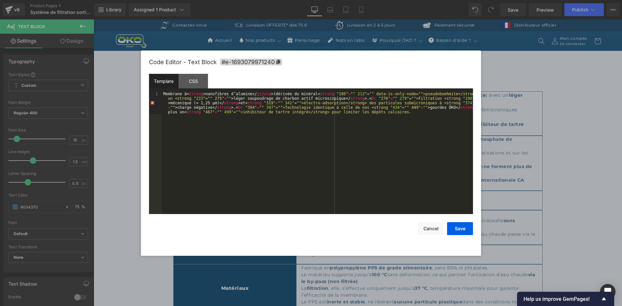
click at [324, 95] on div "Membrane à < strong > nanofibres d’alumine </ strong > (dérivée du minéral < st…" at bounding box center [317, 176] width 311 height 168
click at [363, 95] on div "Membrane à < strong > nanofibres d’alumine </ strong > (dérivée du minéral < st…" at bounding box center [317, 176] width 311 height 168
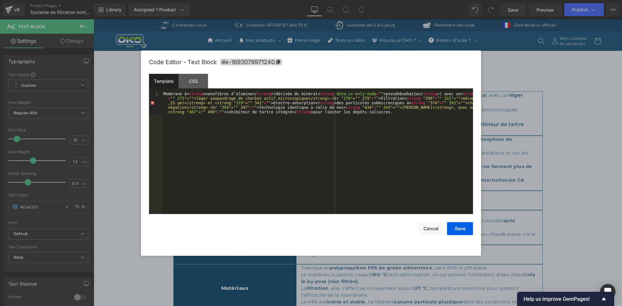
click at [369, 94] on div "Membrane à < strong > nanofibres d’alumine </ strong > (dérivée du minéral < st…" at bounding box center [317, 176] width 311 height 168
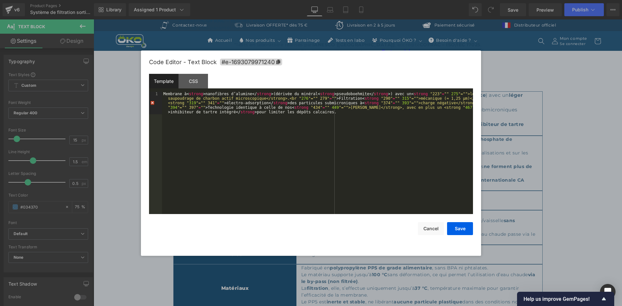
click at [414, 94] on div "Membrane à < strong > nanofibres d’alumine </ strong > (dérivée du minéral < st…" at bounding box center [317, 176] width 311 height 168
click at [449, 94] on div "Membrane à < strong > nanofibres d’alumine </ strong > (dérivée du minéral < st…" at bounding box center [317, 176] width 311 height 168
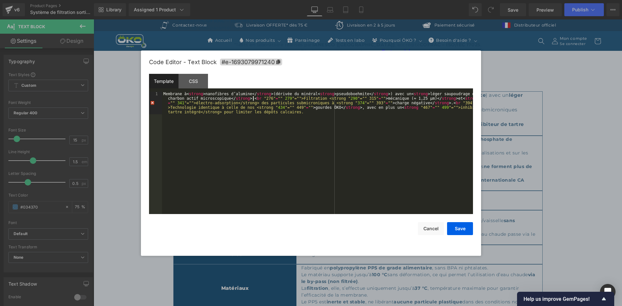
click at [254, 98] on div "Membrane à < strong > nanofibres d’alumine </ strong > (dérivée du minéral < st…" at bounding box center [317, 176] width 311 height 168
click at [290, 97] on div "Membrane à < strong > nanofibres d’alumine </ strong > (dérivée du minéral < st…" at bounding box center [317, 176] width 311 height 168
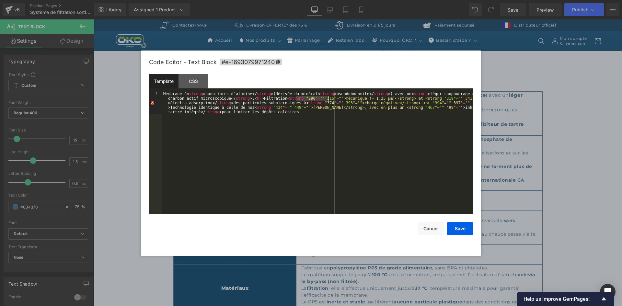
drag, startPoint x: 295, startPoint y: 98, endPoint x: 329, endPoint y: 97, distance: 33.4
click at [329, 97] on div "Membrane à < strong > nanofibres d’alumine </ strong > (dérivée du minéral < st…" at bounding box center [317, 176] width 311 height 168
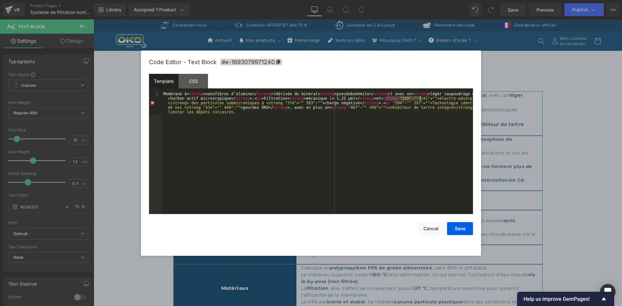
drag, startPoint x: 384, startPoint y: 98, endPoint x: 419, endPoint y: 98, distance: 34.7
click at [419, 98] on div "Membrane à < strong > nanofibres d’alumine </ strong > (dérivée du minéral < st…" at bounding box center [317, 176] width 311 height 168
drag, startPoint x: 243, startPoint y: 103, endPoint x: 279, endPoint y: 102, distance: 35.6
click at [279, 102] on div "Membrane à < strong > nanofibres d’alumine </ strong > (dérivée du minéral < st…" at bounding box center [317, 176] width 311 height 168
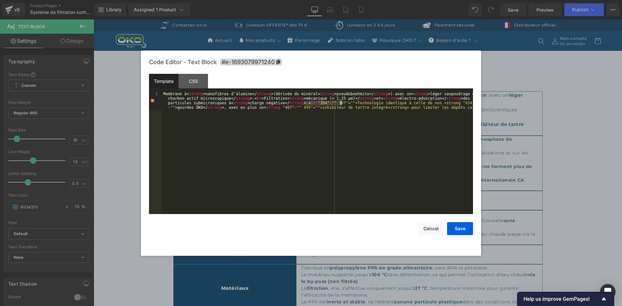
drag, startPoint x: 304, startPoint y: 102, endPoint x: 340, endPoint y: 102, distance: 35.6
click at [340, 102] on div "Membrane à < strong > nanofibres d’alumine </ strong > (dérivée du minéral < st…" at bounding box center [317, 171] width 311 height 159
drag, startPoint x: 402, startPoint y: 103, endPoint x: 436, endPoint y: 104, distance: 34.3
click at [436, 104] on div "Membrane à < strong > nanofibres d’alumine </ strong > (dérivée du minéral < st…" at bounding box center [317, 171] width 311 height 159
drag, startPoint x: 201, startPoint y: 108, endPoint x: 235, endPoint y: 107, distance: 33.4
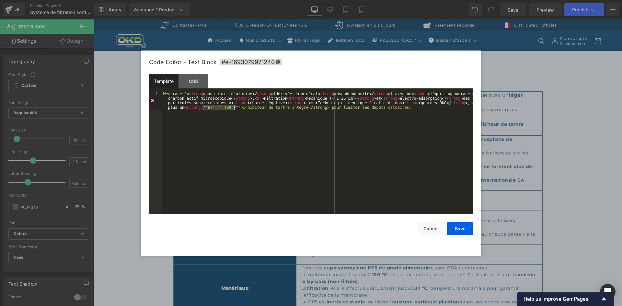
click at [235, 107] on div "Membrane à < strong > nanofibres d’alumine </ strong > (dérivée du minéral < st…" at bounding box center [317, 171] width 311 height 159
click at [462, 225] on button "Save" at bounding box center [460, 228] width 26 height 13
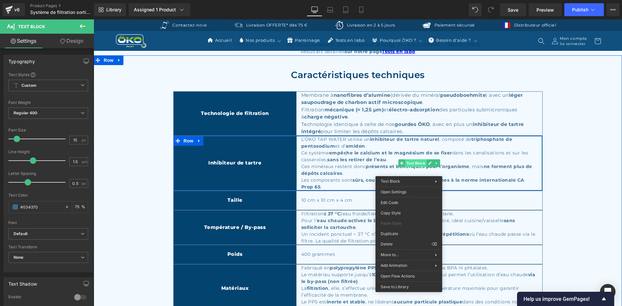
click at [409, 171] on div "L’ÖKO TAP WATER utilise un inhibiteur de tartre naturel , composé de triphospha…" at bounding box center [419, 163] width 246 height 54
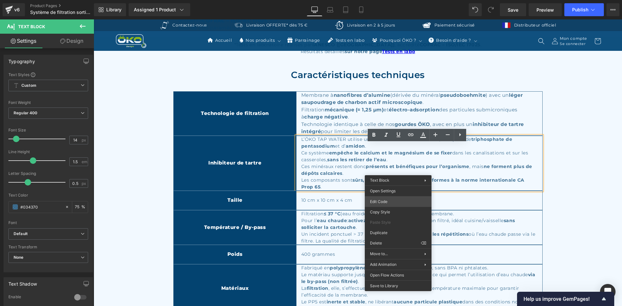
click at [390, 0] on div "Text Block You are previewing how the will restyle your page. You can not edit …" at bounding box center [311, 0] width 622 height 0
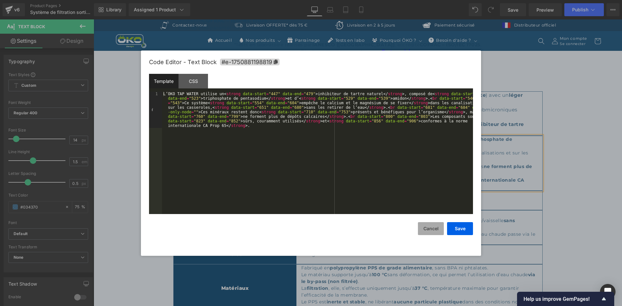
drag, startPoint x: 439, startPoint y: 226, endPoint x: 435, endPoint y: 225, distance: 3.4
click at [438, 225] on button "Cancel" at bounding box center [431, 228] width 26 height 13
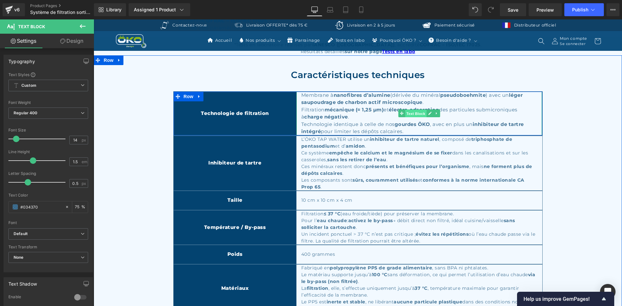
click at [412, 118] on span "Text Block" at bounding box center [415, 114] width 21 height 8
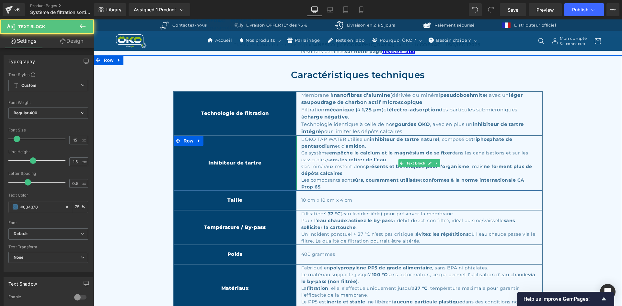
click at [385, 157] on div "L’ÖKO TAP WATER utilise un inhibiteur de tartre naturel , composé de triphospha…" at bounding box center [419, 163] width 246 height 54
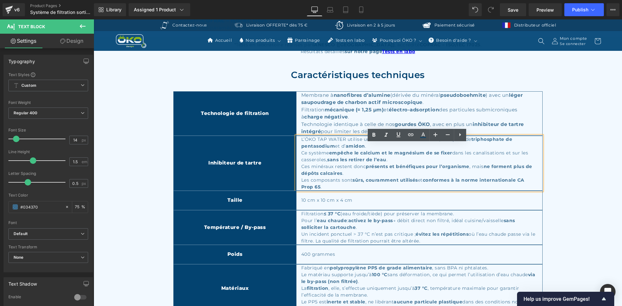
click at [389, 164] on div "L’ÖKO TAP WATER utilise un inhibiteur de tartre naturel , composé de triphospha…" at bounding box center [419, 163] width 246 height 54
click at [348, 127] on div "Membrane à nanofibres d’alumine (dérivée du minéral pseudoboehmite ) avec un lé…" at bounding box center [419, 114] width 246 height 44
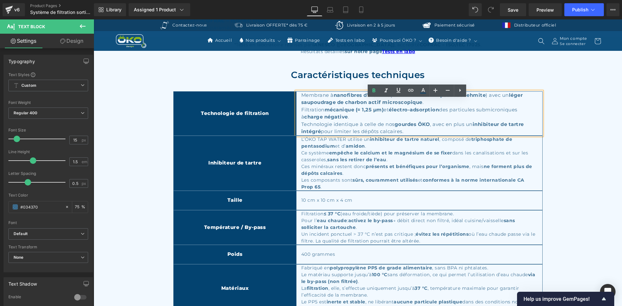
click at [379, 163] on strong "sans les retirer de l’eau" at bounding box center [356, 160] width 59 height 6
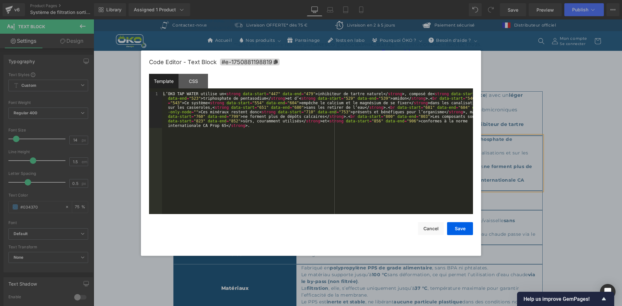
click at [371, 0] on div "Text Block You are previewing how the will restyle your page. You can not edit …" at bounding box center [311, 0] width 622 height 0
click at [429, 227] on button "Cancel" at bounding box center [431, 228] width 26 height 13
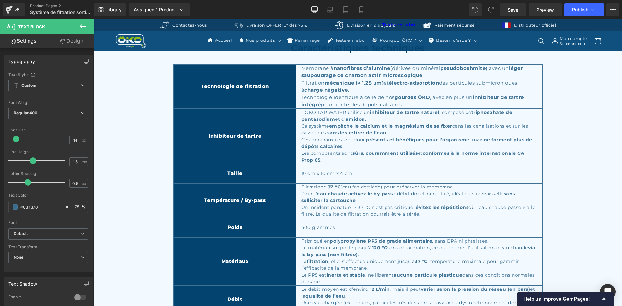
scroll to position [1716, 0]
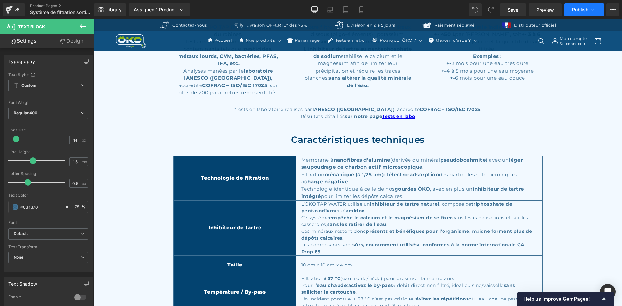
click at [578, 14] on button "Publish" at bounding box center [584, 9] width 40 height 13
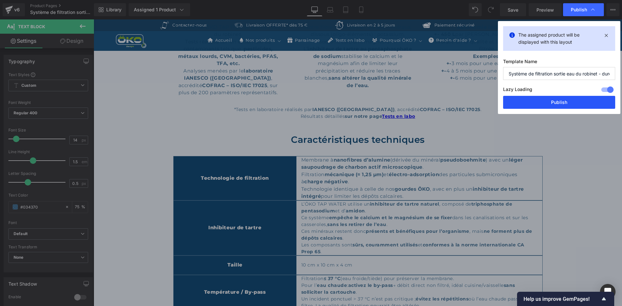
click at [534, 101] on button "Publish" at bounding box center [559, 102] width 112 height 13
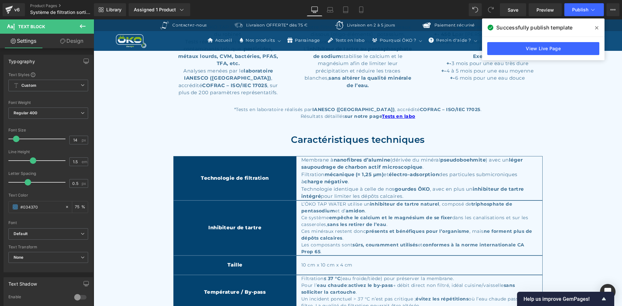
click at [596, 25] on icon at bounding box center [596, 27] width 3 height 5
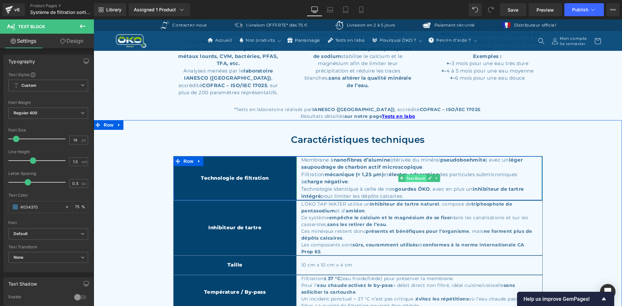
click at [406, 182] on span "Text Block" at bounding box center [415, 179] width 21 height 8
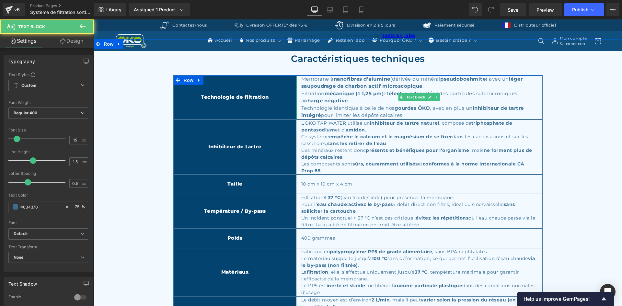
scroll to position [1813, 0]
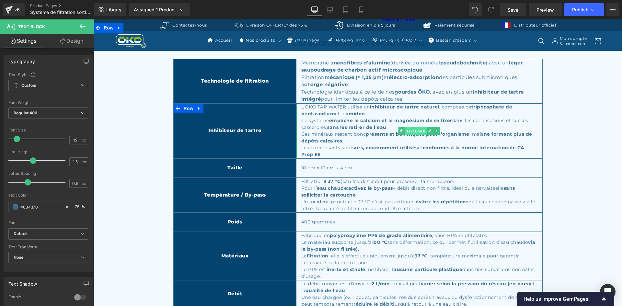
click at [405, 135] on span "Text Block" at bounding box center [415, 131] width 21 height 8
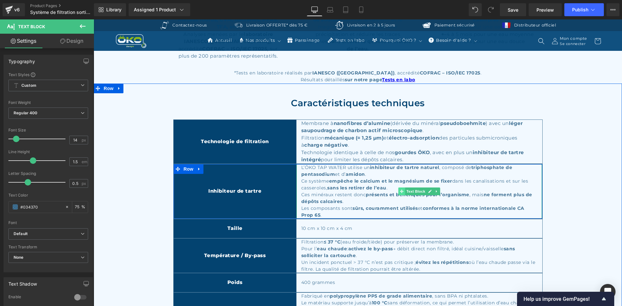
scroll to position [1748, 0]
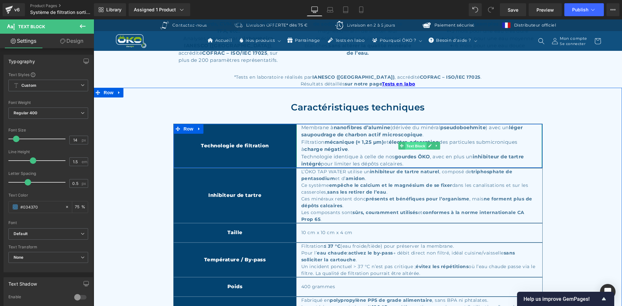
click at [408, 150] on span "Text Block" at bounding box center [415, 146] width 21 height 8
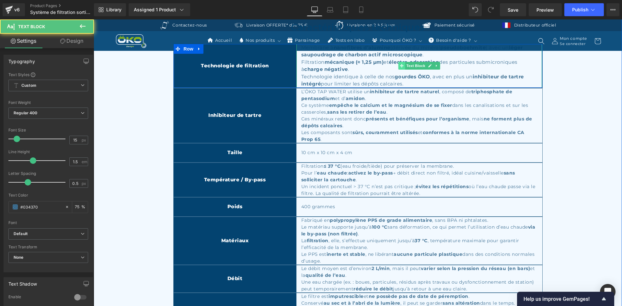
scroll to position [1846, 0]
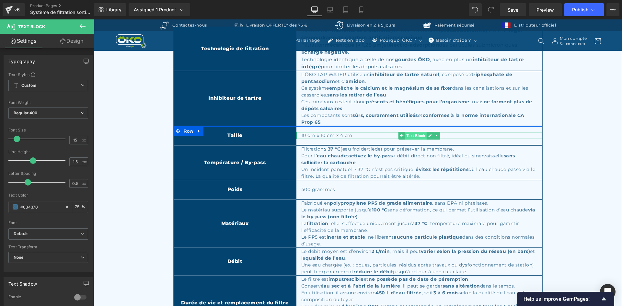
click at [405, 140] on span "Text Block" at bounding box center [415, 136] width 21 height 8
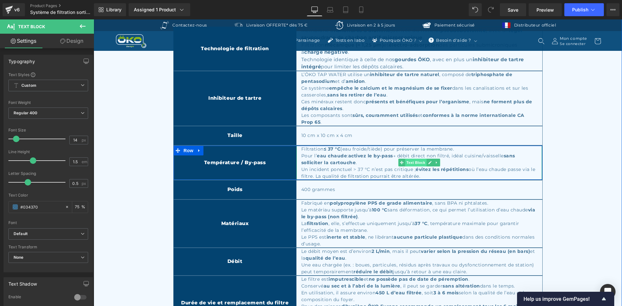
click at [411, 166] on span "Text Block" at bounding box center [415, 163] width 21 height 8
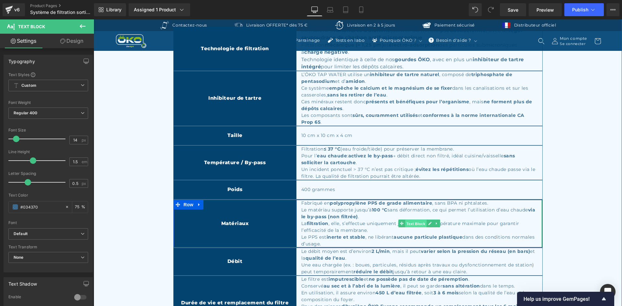
click at [415, 228] on span "Text Block" at bounding box center [415, 224] width 21 height 8
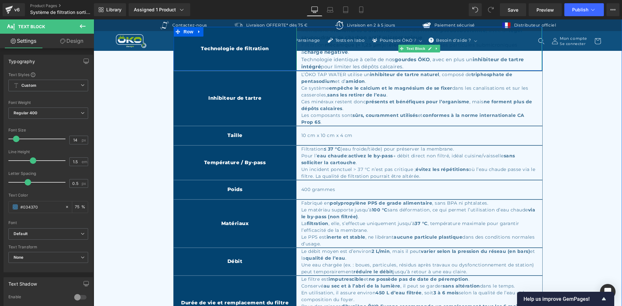
click at [388, 65] on div "Membrane à nanofibres d’alumine (dérivée du minéral pseudoboehmite ) avec un lé…" at bounding box center [419, 49] width 246 height 44
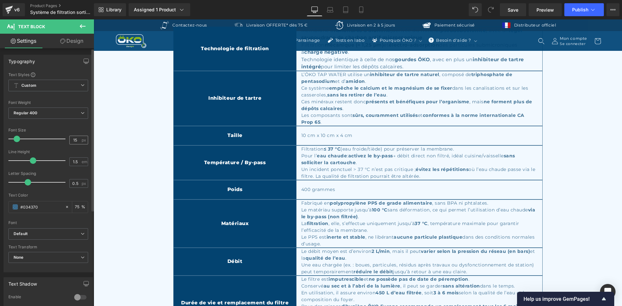
click at [78, 141] on div "15 px" at bounding box center [78, 140] width 19 height 9
click at [75, 140] on input "15" at bounding box center [75, 140] width 11 height 8
type input "14"
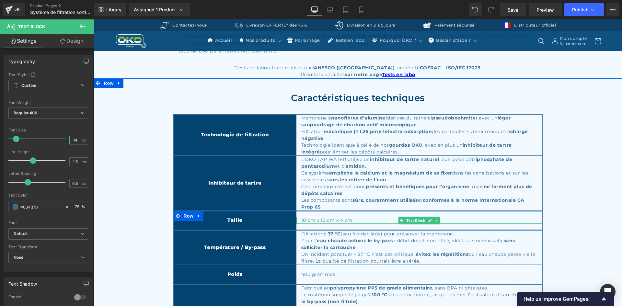
scroll to position [1748, 0]
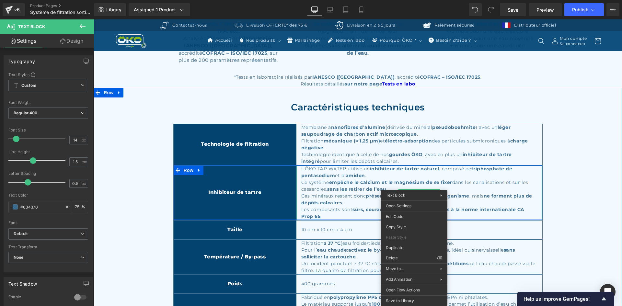
click at [358, 210] on div "L’ÖKO TAP WATER utilise un inhibiteur de tartre naturel , composé de triphospha…" at bounding box center [419, 192] width 246 height 54
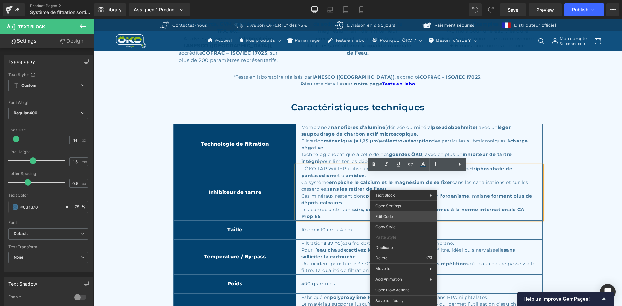
click at [390, 0] on div "Text Block You are previewing how the will restyle your page. You can not edit …" at bounding box center [311, 0] width 622 height 0
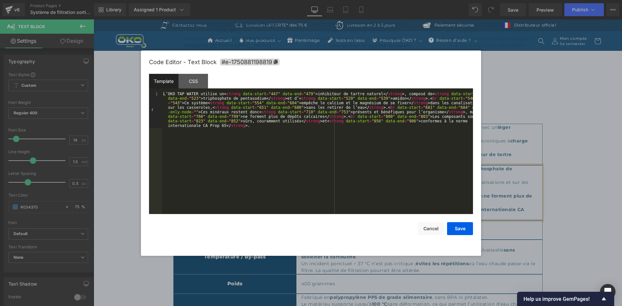
click at [236, 97] on div "L’ÖKO TAP WATER utilise un < strong data-start = "447" data-end = "479" > inhib…" at bounding box center [317, 189] width 311 height 195
click at [238, 92] on div "L’ÖKO TAP WATER utilise un < strong data-start = "447" data-end = "479" > inhib…" at bounding box center [317, 189] width 311 height 195
click at [304, 94] on div "L’ÖKO TAP WATER utilise un < strong data-start = "447" data-end = "479" > inhib…" at bounding box center [317, 189] width 311 height 195
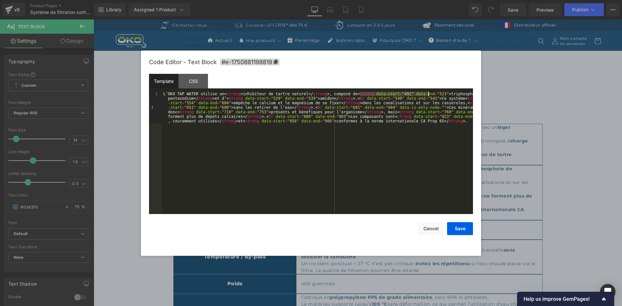
drag, startPoint x: 359, startPoint y: 93, endPoint x: 427, endPoint y: 93, distance: 68.0
click at [427, 93] on div "L’ÖKO TAP WATER utilise un < strong > inhibiteur de tartre naturel </ strong > …" at bounding box center [317, 185] width 311 height 186
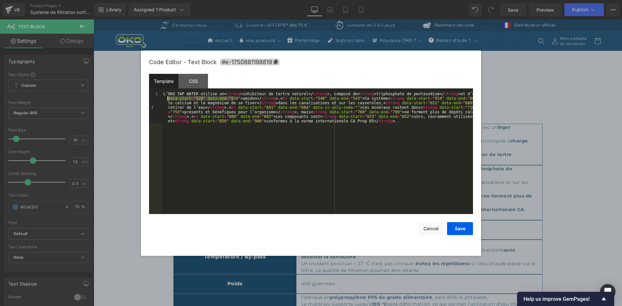
drag, startPoint x: 234, startPoint y: 98, endPoint x: 168, endPoint y: 99, distance: 65.7
click at [168, 99] on div "L’ÖKO TAP WATER utilise un < strong > inhibiteur de tartre naturel </ strong > …" at bounding box center [317, 185] width 311 height 186
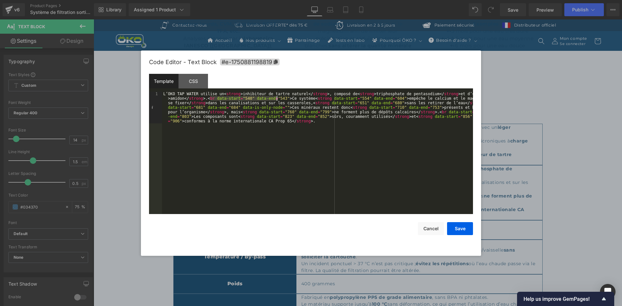
drag, startPoint x: 211, startPoint y: 98, endPoint x: 277, endPoint y: 100, distance: 66.1
click at [277, 100] on div "L’ÖKO TAP WATER utilise un < strong > inhibiteur de tartre naturel </ strong > …" at bounding box center [317, 185] width 311 height 186
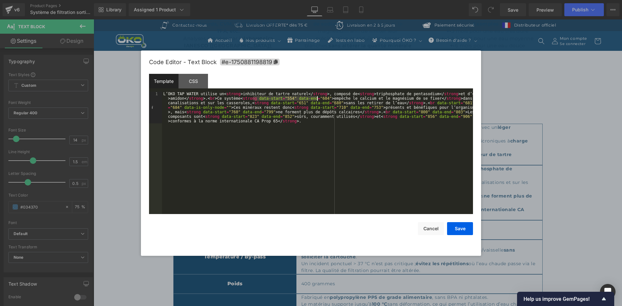
drag, startPoint x: 253, startPoint y: 98, endPoint x: 318, endPoint y: 97, distance: 64.8
click at [318, 97] on div "L’ÖKO TAP WATER utilise un < strong > inhibiteur de tartre naturel </ strong > …" at bounding box center [317, 185] width 311 height 186
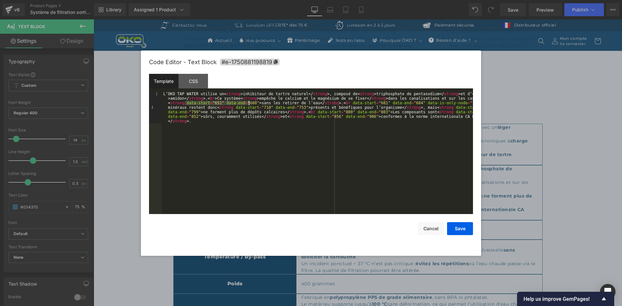
drag, startPoint x: 184, startPoint y: 103, endPoint x: 249, endPoint y: 104, distance: 65.7
click at [249, 104] on div "L’ÖKO TAP WATER utilise un < strong > inhibiteur de tartre naturel </ strong > …" at bounding box center [317, 185] width 311 height 186
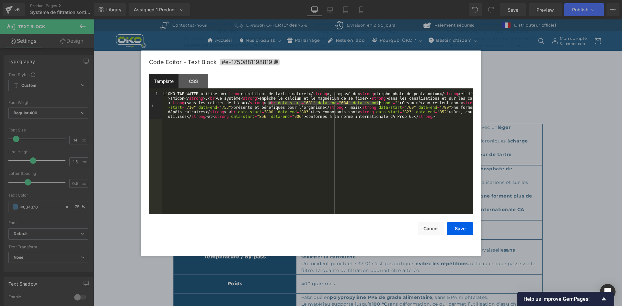
drag, startPoint x: 269, startPoint y: 104, endPoint x: 379, endPoint y: 103, distance: 110.7
click at [379, 103] on div "L’ÖKO TAP WATER utilise un < strong > inhibiteur de tartre naturel </ strong > …" at bounding box center [317, 180] width 311 height 177
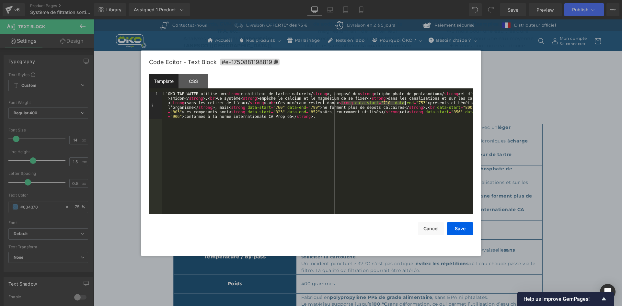
drag, startPoint x: 343, startPoint y: 103, endPoint x: 405, endPoint y: 103, distance: 62.5
click at [405, 103] on div "L’ÖKO TAP WATER utilise un < strong > inhibiteur de tartre naturel </ strong > …" at bounding box center [317, 180] width 311 height 177
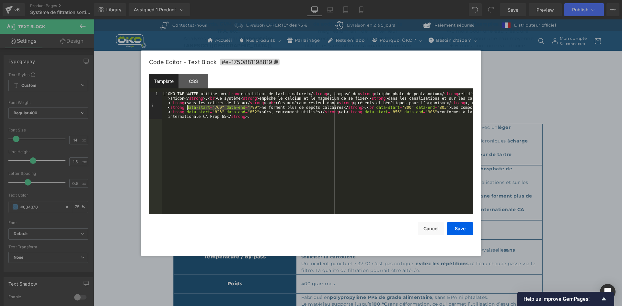
drag, startPoint x: 251, startPoint y: 107, endPoint x: 186, endPoint y: 108, distance: 64.8
click at [186, 108] on div "L’ÖKO TAP WATER utilise un < strong > inhibiteur de tartre naturel </ strong > …" at bounding box center [317, 180] width 311 height 177
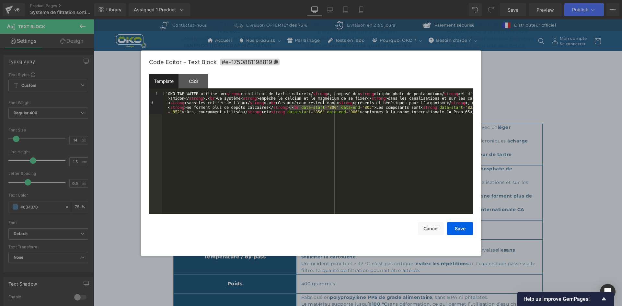
drag, startPoint x: 288, startPoint y: 107, endPoint x: 355, endPoint y: 107, distance: 66.4
click at [355, 107] on div "L’ÖKO TAP WATER utilise un < strong > inhibiteur de tartre naturel </ strong > …" at bounding box center [317, 176] width 311 height 168
drag, startPoint x: 348, startPoint y: 107, endPoint x: 415, endPoint y: 106, distance: 67.7
click at [415, 106] on div "L’ÖKO TAP WATER utilise un < strong > inhibiteur de tartre naturel </ strong > …" at bounding box center [317, 176] width 311 height 168
drag, startPoint x: 447, startPoint y: 107, endPoint x: 212, endPoint y: 112, distance: 235.8
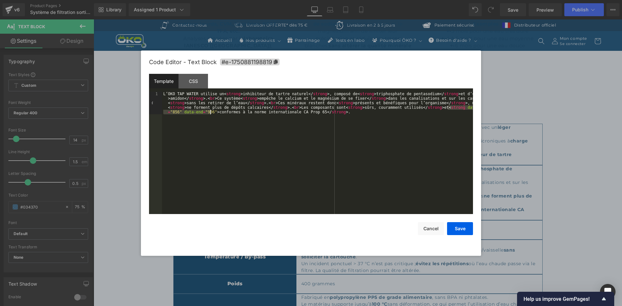
click at [212, 112] on div "L’ÖKO TAP WATER utilise un < strong > inhibiteur de tartre naturel </ strong > …" at bounding box center [317, 176] width 311 height 168
click at [453, 226] on button "Save" at bounding box center [460, 228] width 26 height 13
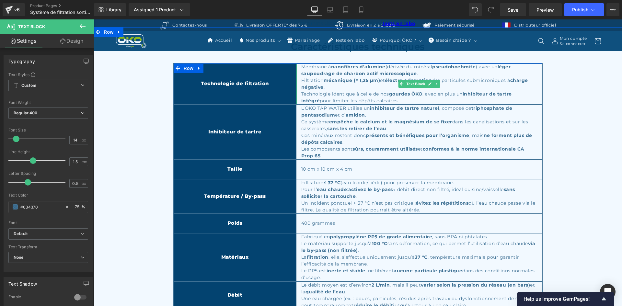
scroll to position [1813, 0]
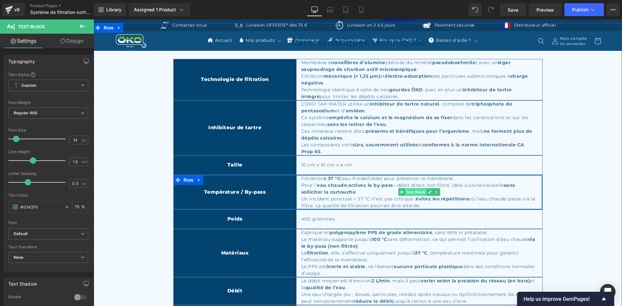
click at [409, 196] on span "Text Block" at bounding box center [415, 192] width 21 height 8
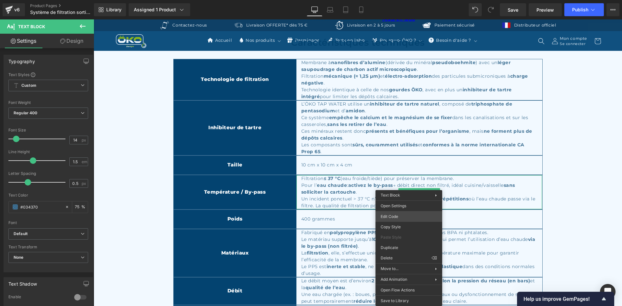
click at [392, 0] on div "Text Block You are previewing how the will restyle your page. You can not edit …" at bounding box center [311, 0] width 622 height 0
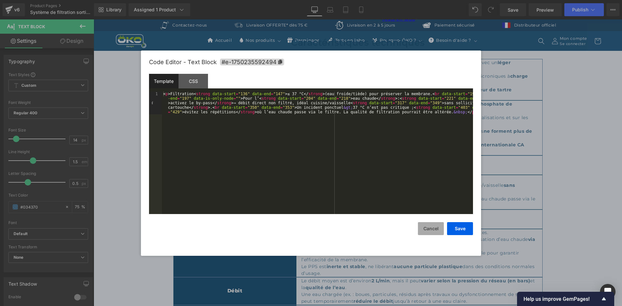
click at [433, 225] on button "Cancel" at bounding box center [431, 228] width 26 height 13
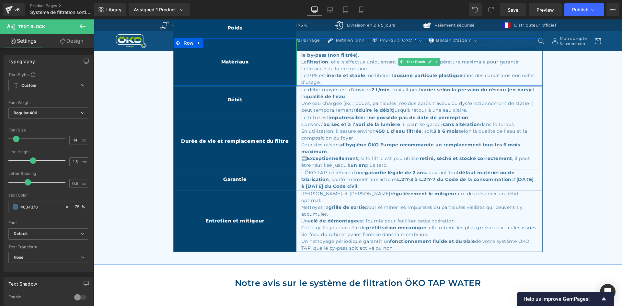
scroll to position [2008, 0]
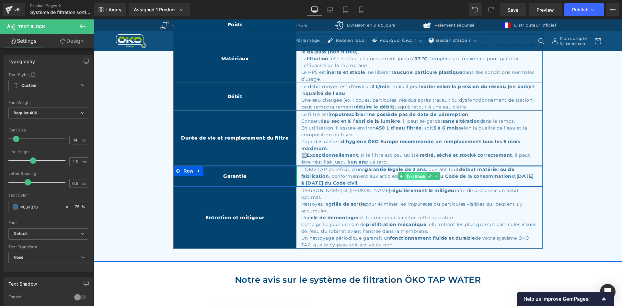
click at [407, 180] on span "Text Block" at bounding box center [415, 177] width 21 height 8
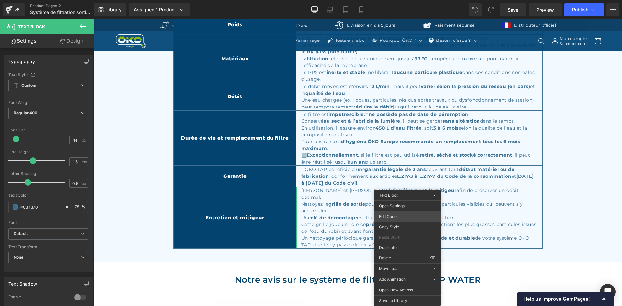
click at [391, 0] on div "Text Block You are previewing how the will restyle your page. You can not edit …" at bounding box center [311, 0] width 622 height 0
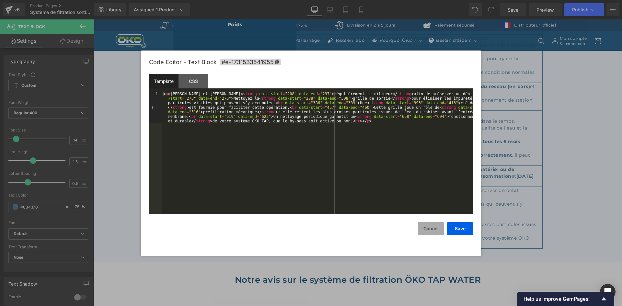
click at [430, 226] on button "Cancel" at bounding box center [431, 228] width 26 height 13
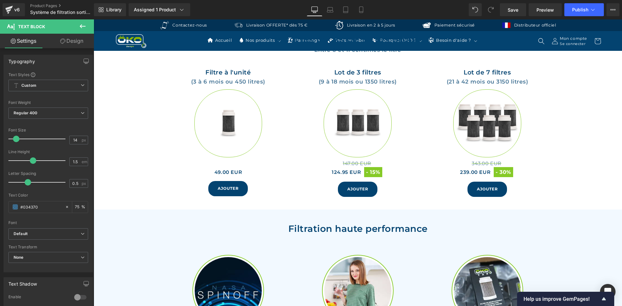
scroll to position [1198, 0]
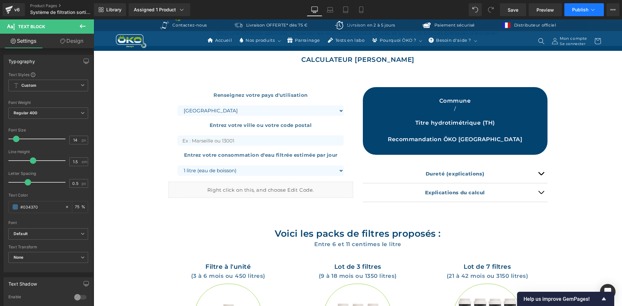
click at [574, 13] on button "Publish" at bounding box center [584, 9] width 40 height 13
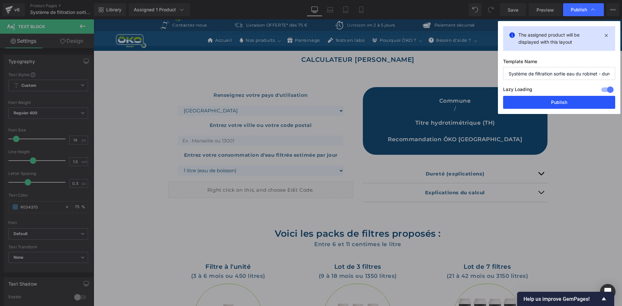
click at [552, 100] on button "Publish" at bounding box center [559, 102] width 112 height 13
